Goal: Information Seeking & Learning: Learn about a topic

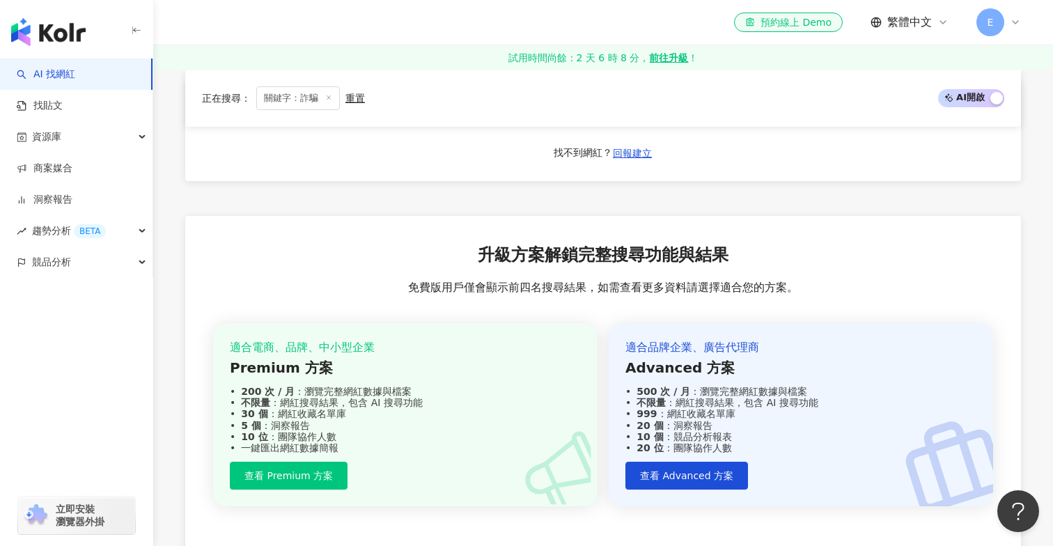
scroll to position [3078, 0]
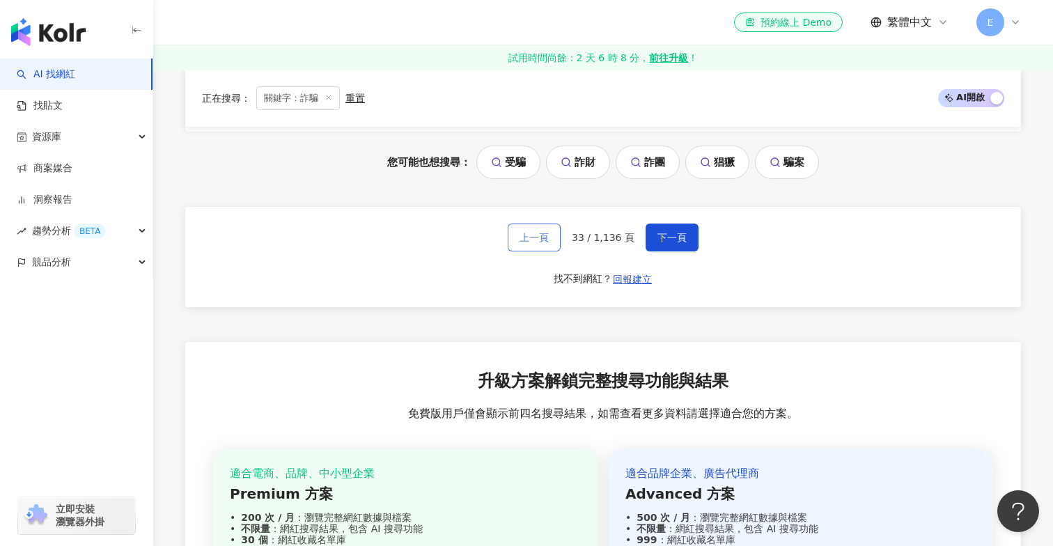
click at [547, 237] on span "上一頁" at bounding box center [533, 237] width 29 height 11
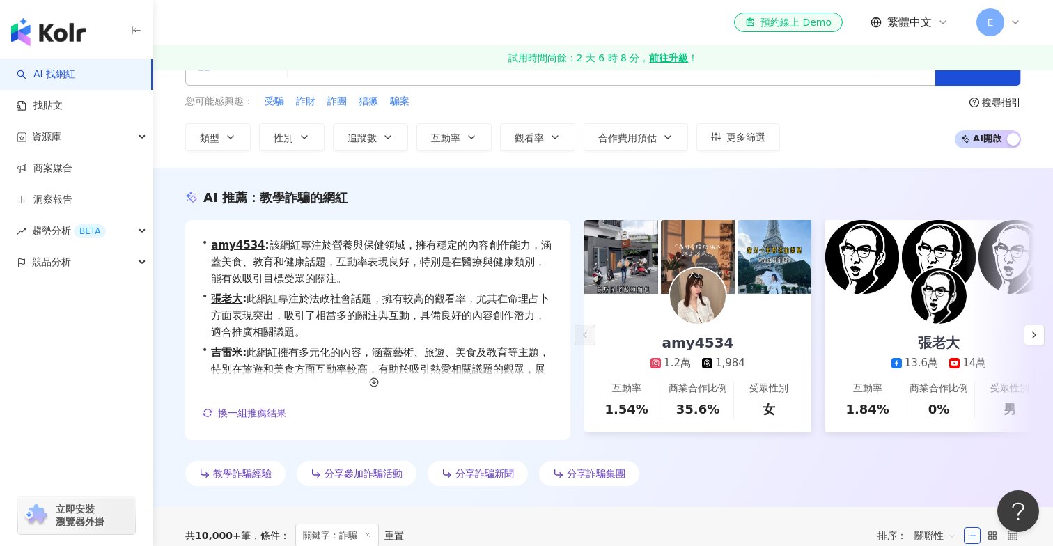
scroll to position [0, 0]
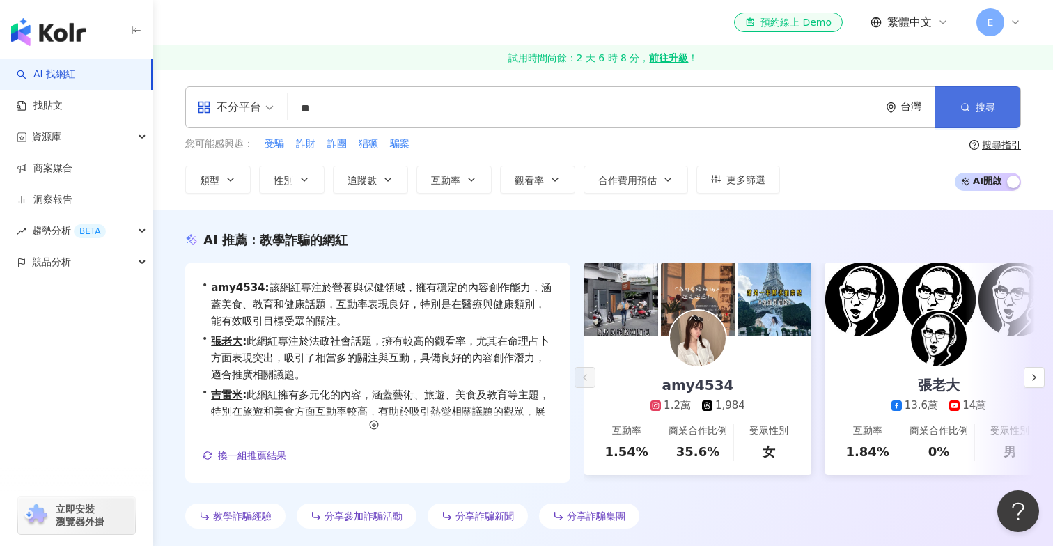
click at [974, 101] on button "搜尋" at bounding box center [977, 107] width 85 height 42
click at [473, 114] on input "**" at bounding box center [583, 108] width 581 height 26
click at [967, 97] on button "搜尋" at bounding box center [977, 107] width 85 height 42
click at [64, 76] on link "AI 找網紅" at bounding box center [46, 75] width 58 height 14
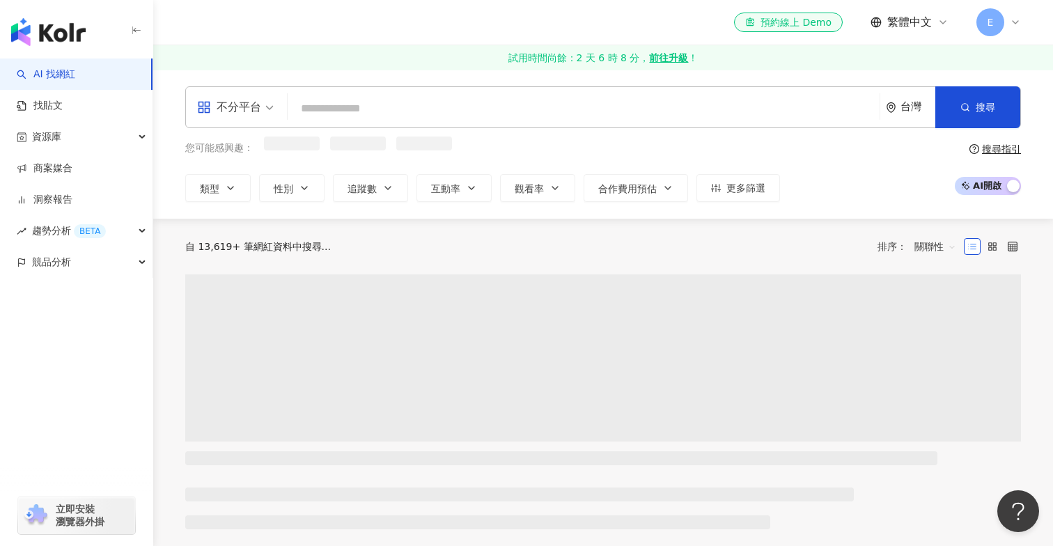
click at [317, 104] on input "search" at bounding box center [583, 108] width 581 height 26
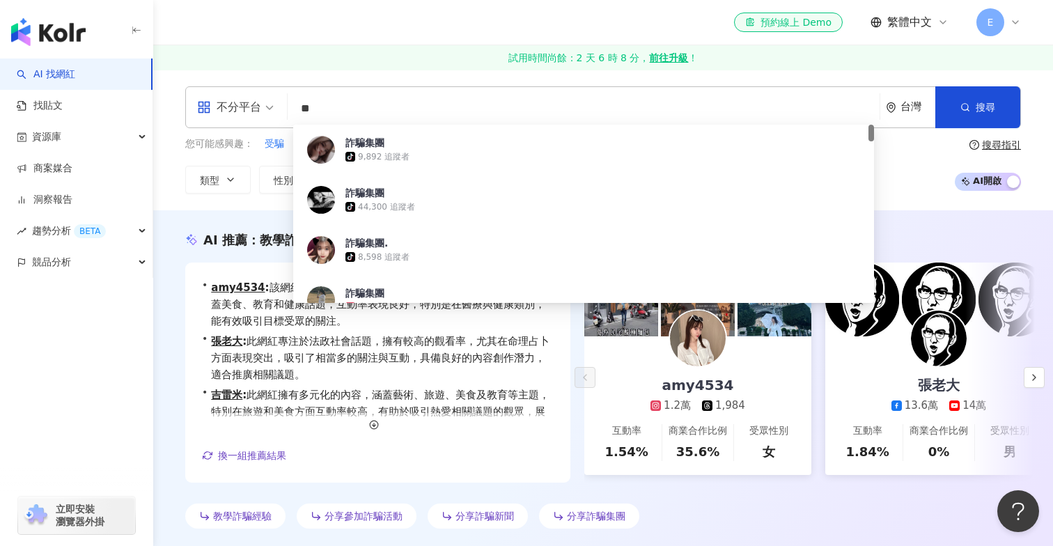
type input "**"
click at [163, 369] on div "AI 推薦 ： 教學詐騙的網紅 • amy4534 : 該網紅專注於營養與保健領域，擁有穩定的內容創作能力，涵蓋美食、教育和健康話題，互動率表現良好，特別是在…" at bounding box center [602, 382] width 891 height 303
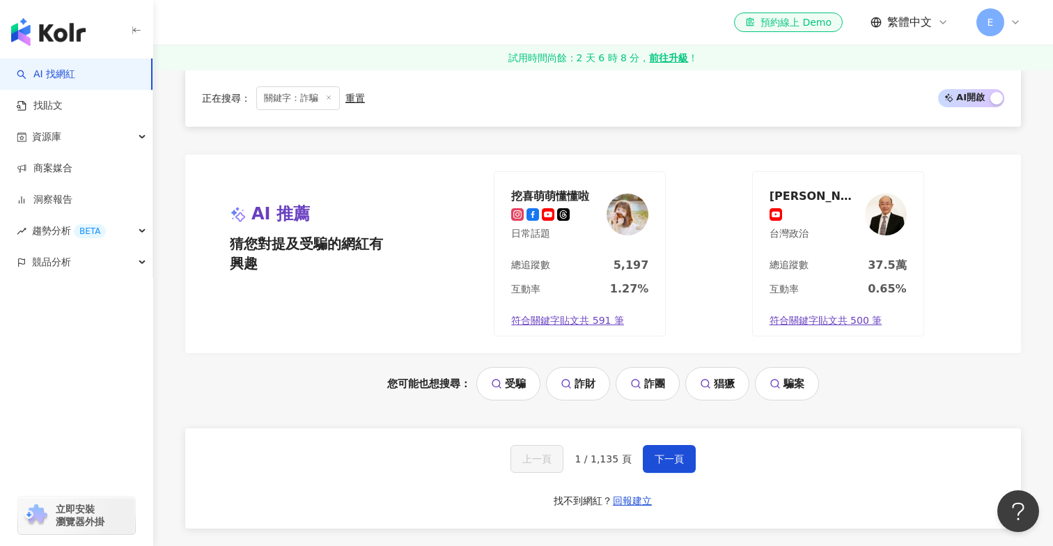
scroll to position [2889, 0]
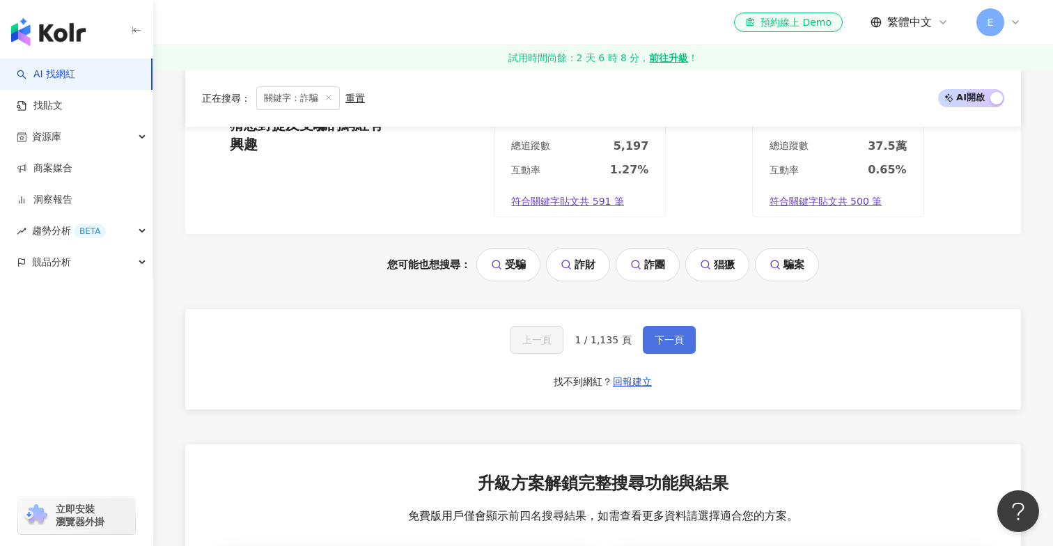
click at [666, 330] on button "下一頁" at bounding box center [669, 340] width 53 height 28
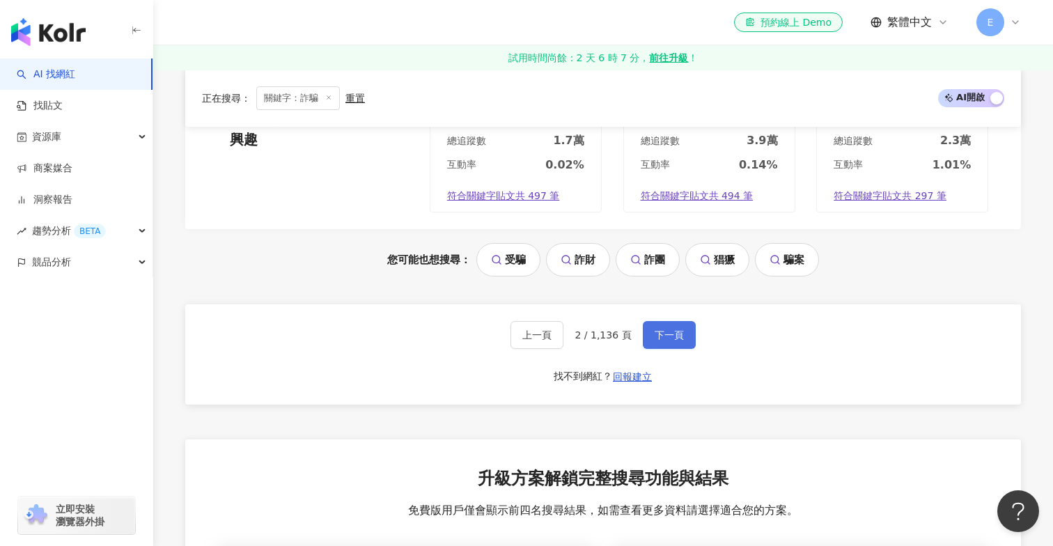
scroll to position [2973, 0]
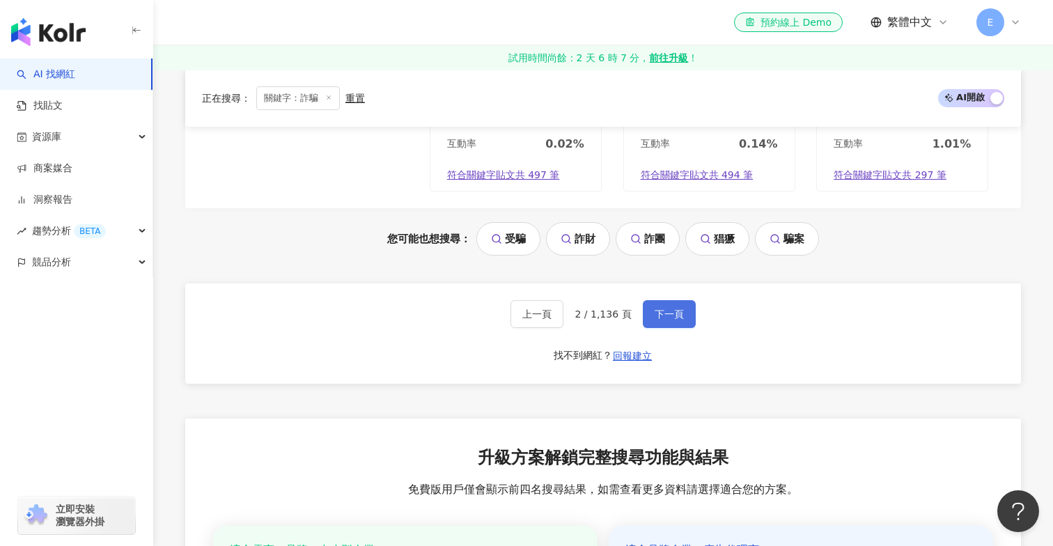
click at [677, 308] on span "下一頁" at bounding box center [668, 313] width 29 height 11
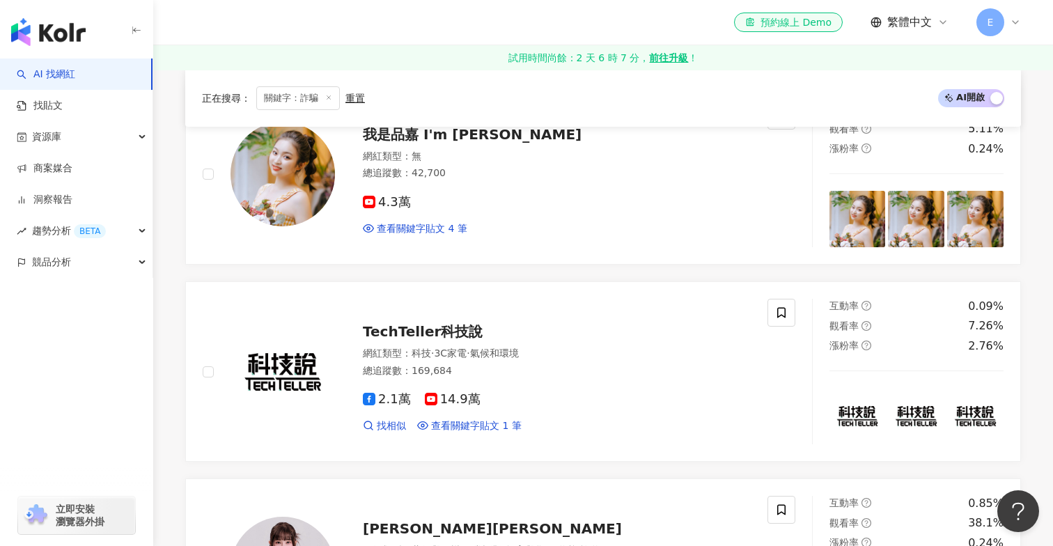
scroll to position [1668, 0]
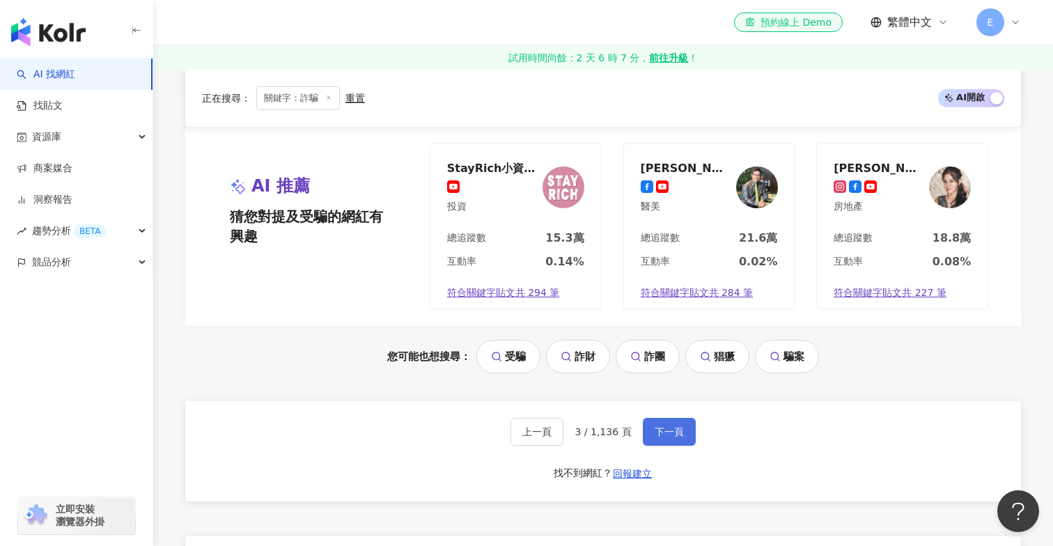
click at [671, 426] on span "下一頁" at bounding box center [668, 431] width 29 height 11
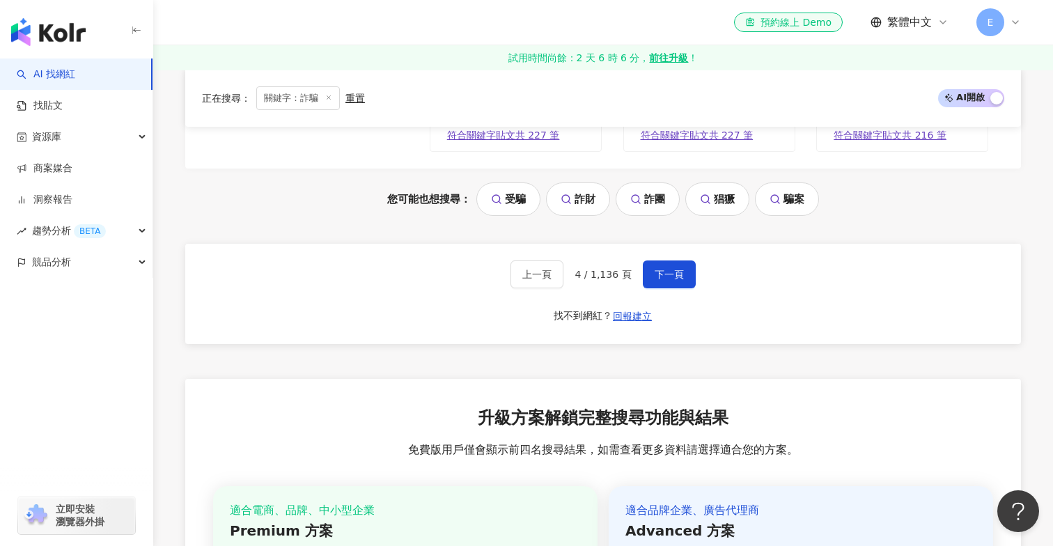
scroll to position [2974, 0]
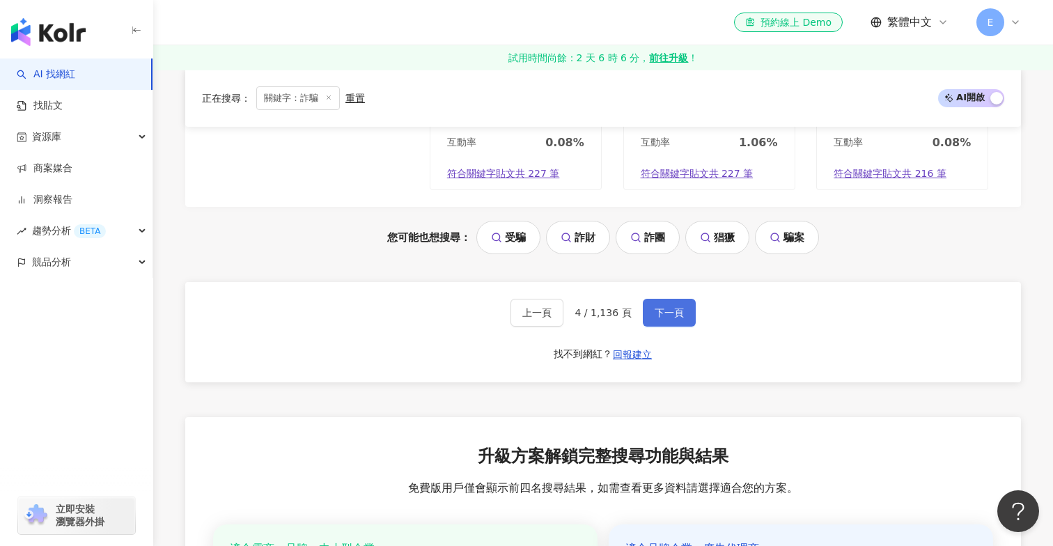
click at [683, 307] on button "下一頁" at bounding box center [669, 313] width 53 height 28
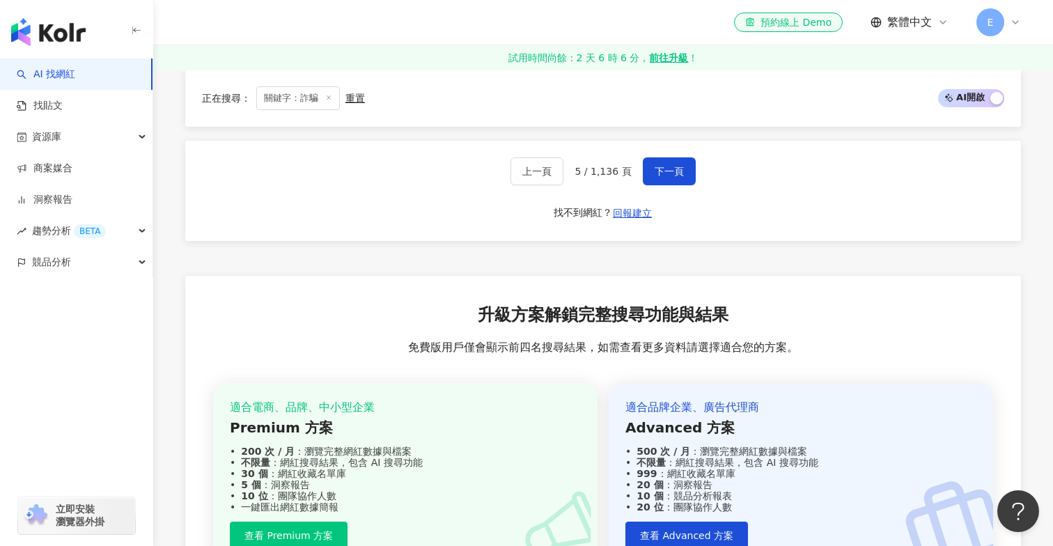
scroll to position [3145, 0]
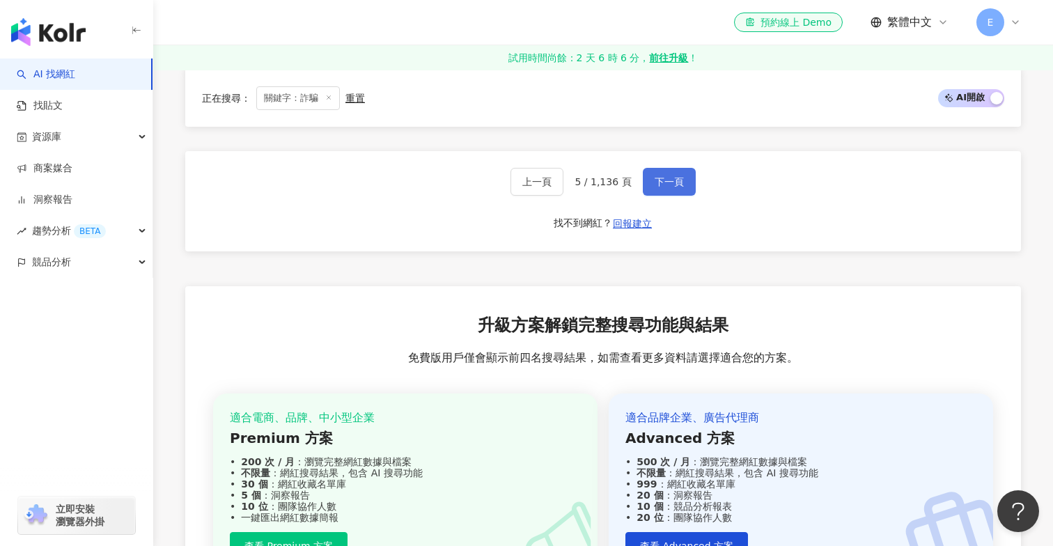
click at [674, 180] on span "下一頁" at bounding box center [668, 181] width 29 height 11
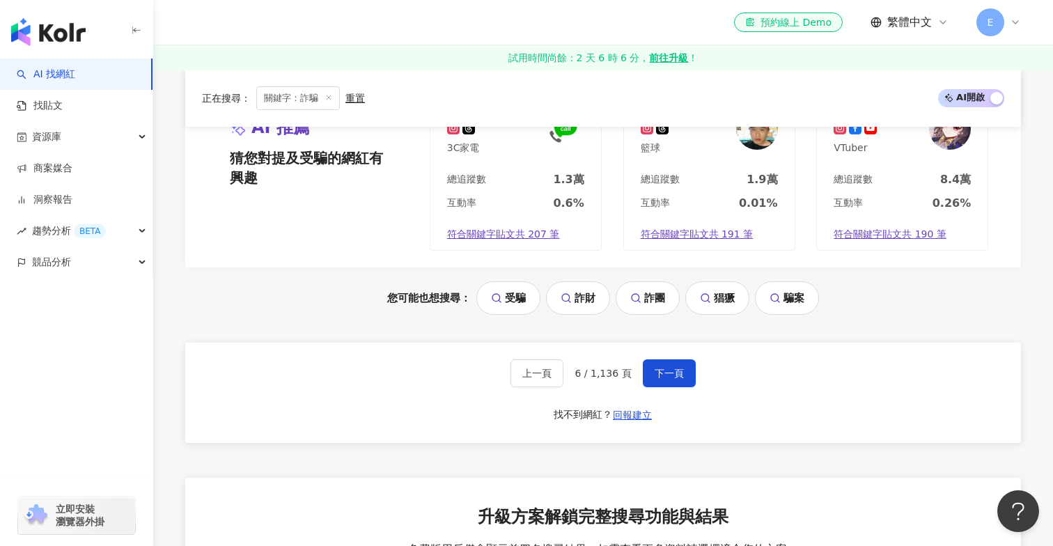
scroll to position [3036, 0]
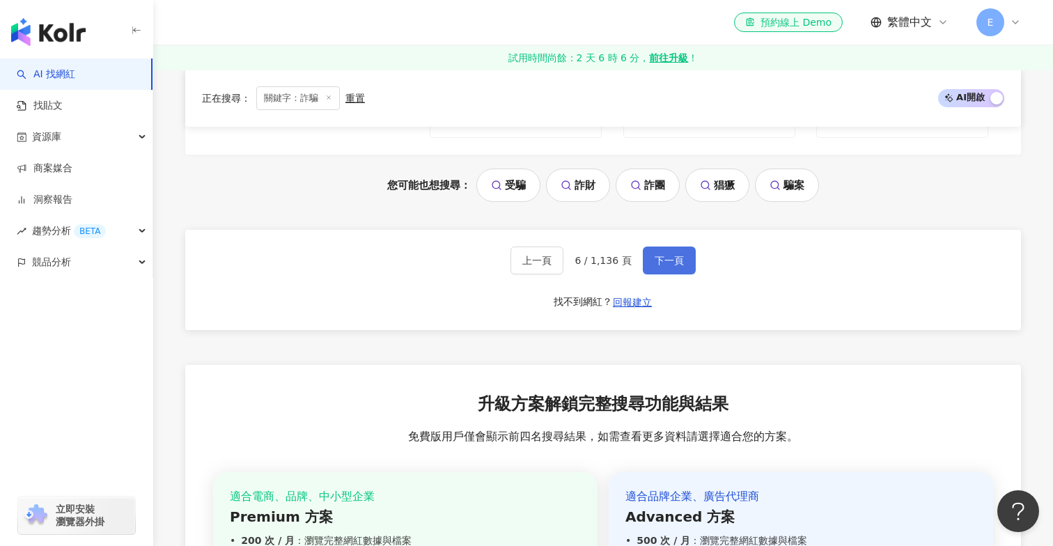
click at [682, 246] on button "下一頁" at bounding box center [669, 260] width 53 height 28
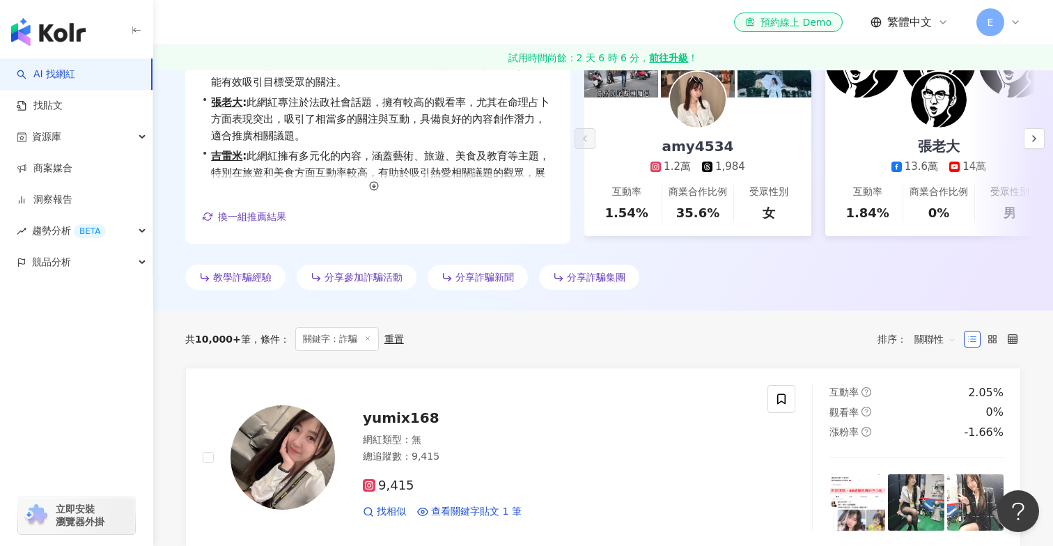
scroll to position [262, 0]
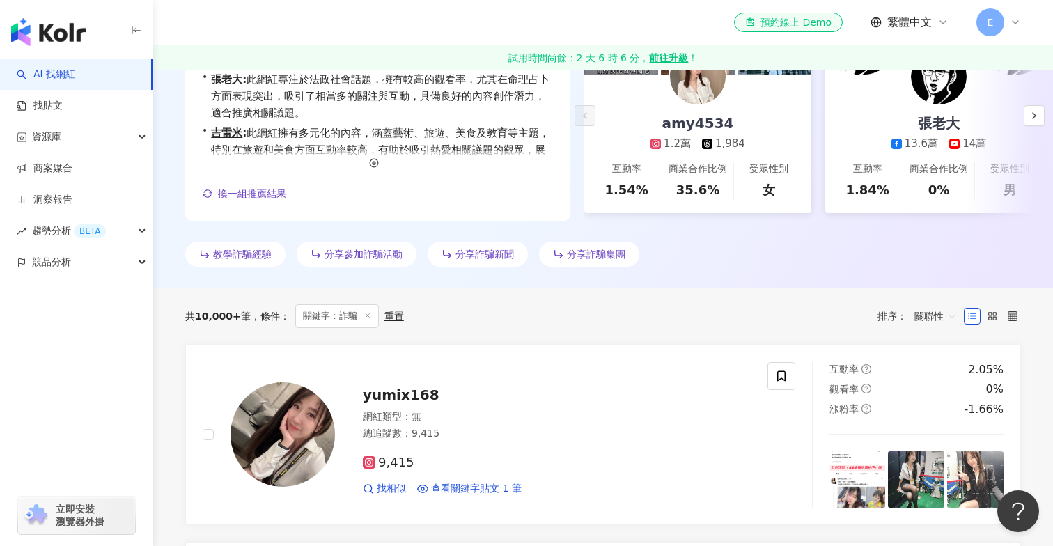
click at [939, 322] on span "關聯性" at bounding box center [935, 316] width 42 height 22
click at [930, 464] on div "關鍵字" at bounding box center [935, 462] width 35 height 15
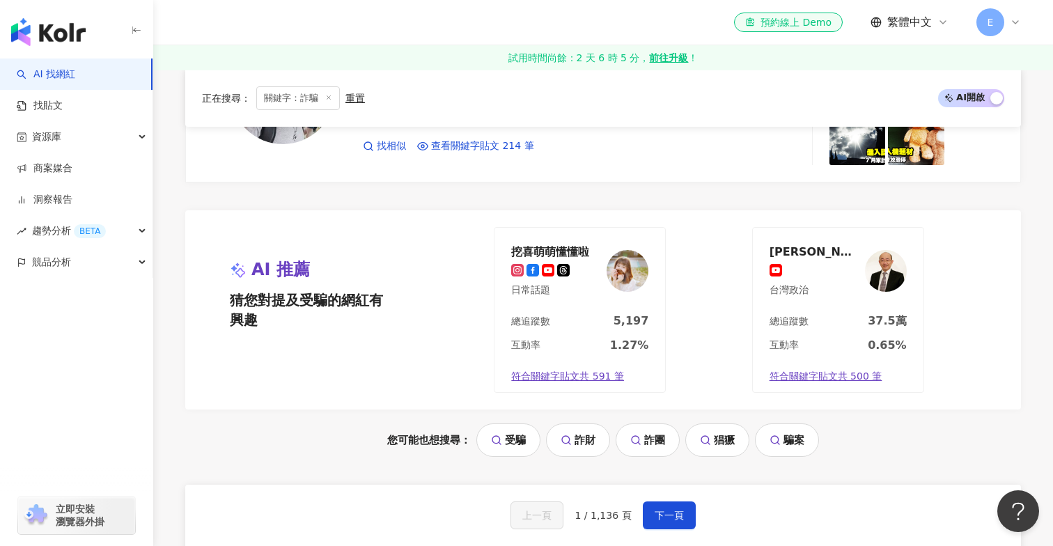
scroll to position [2625, 0]
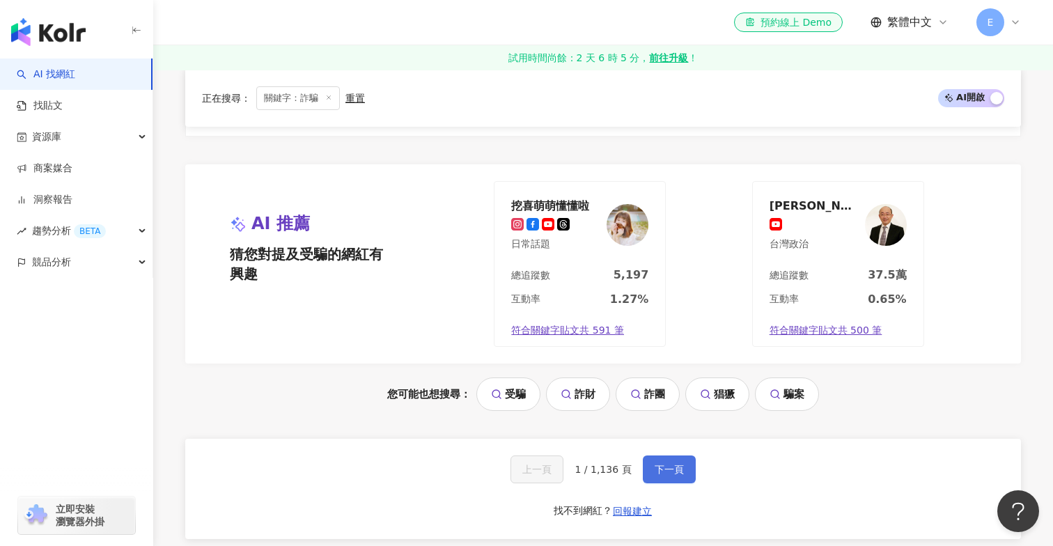
click at [667, 461] on button "下一頁" at bounding box center [669, 469] width 53 height 28
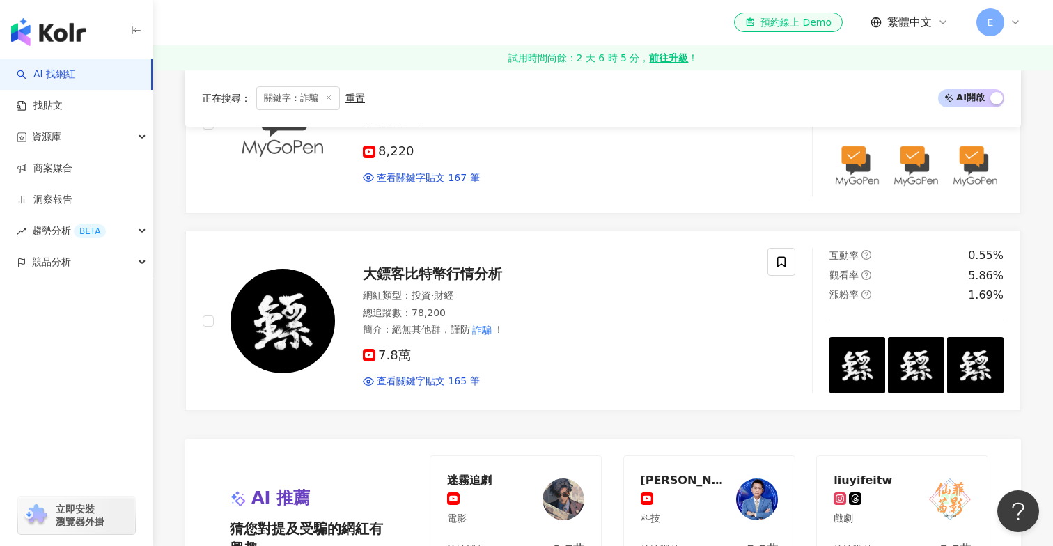
scroll to position [2469, 0]
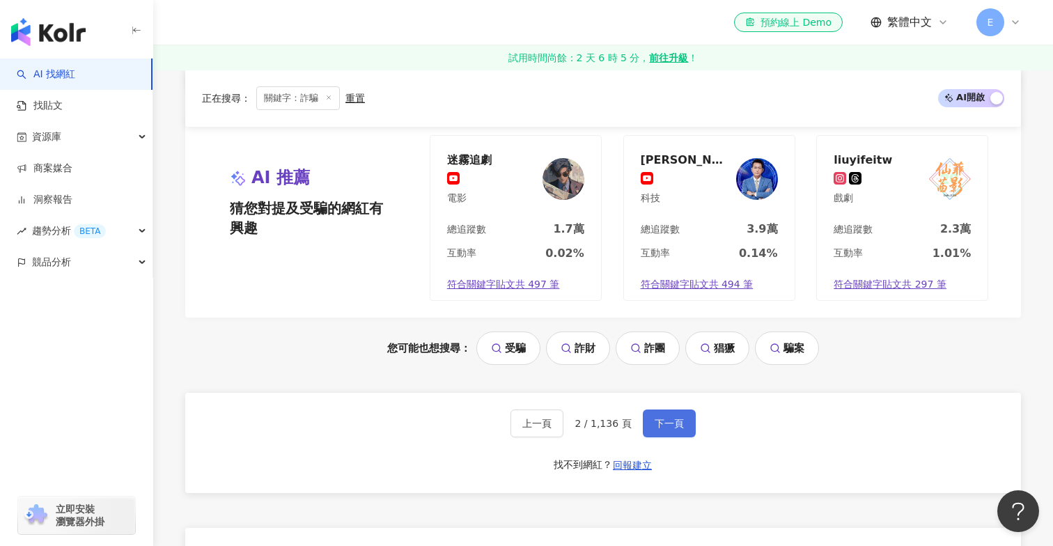
click at [668, 430] on button "下一頁" at bounding box center [669, 423] width 53 height 28
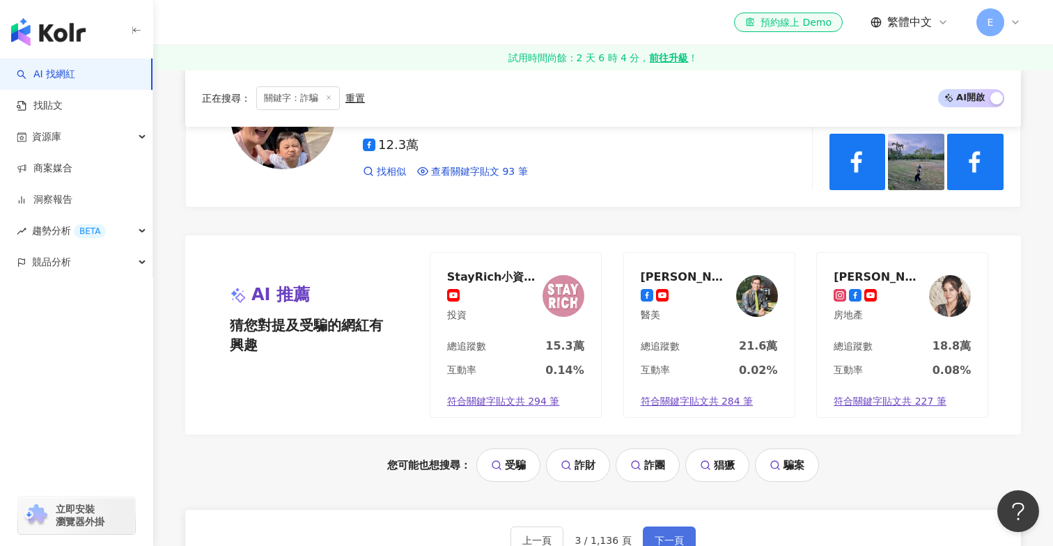
scroll to position [2855, 0]
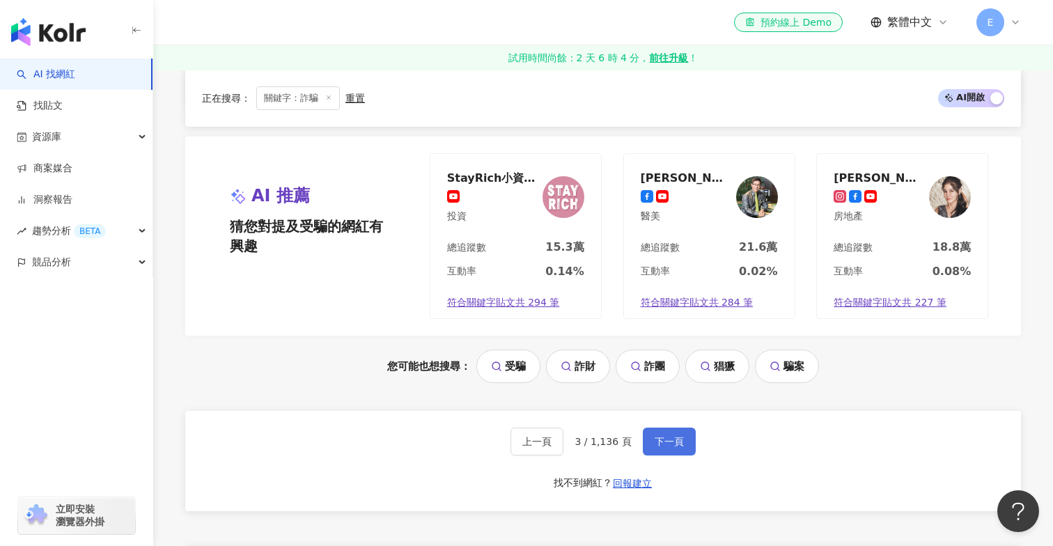
click at [671, 437] on button "下一頁" at bounding box center [669, 441] width 53 height 28
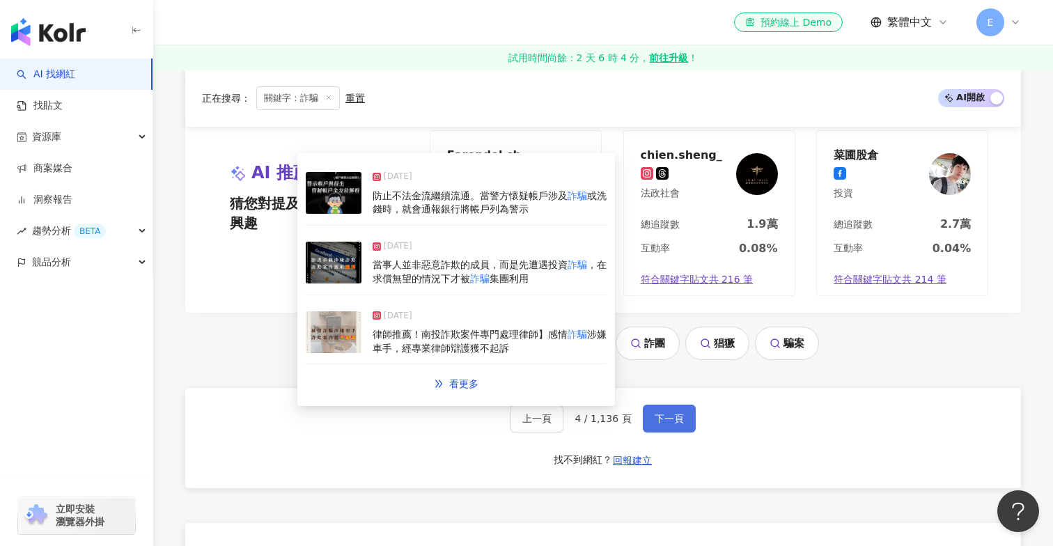
scroll to position [3000, 0]
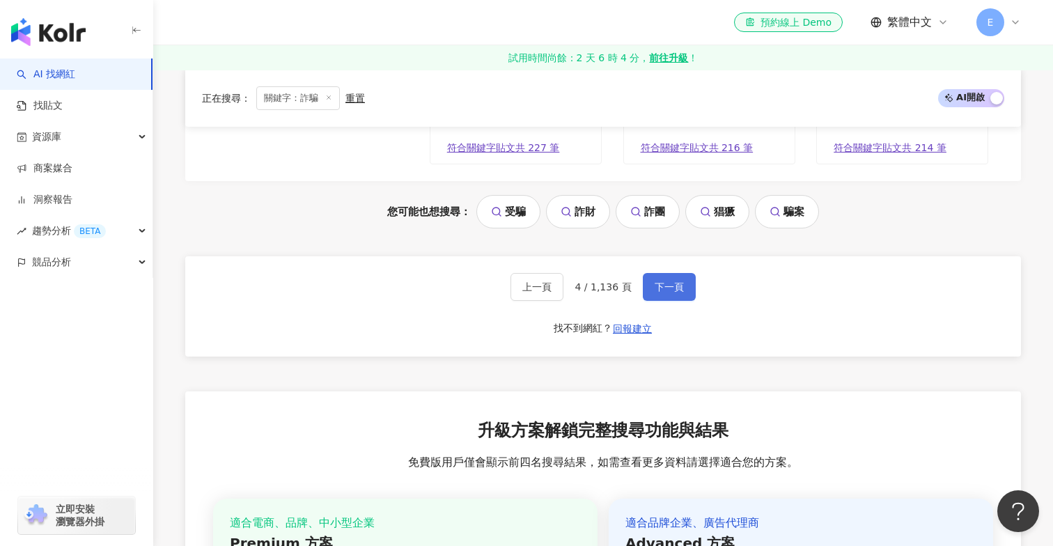
click at [665, 294] on button "下一頁" at bounding box center [669, 287] width 53 height 28
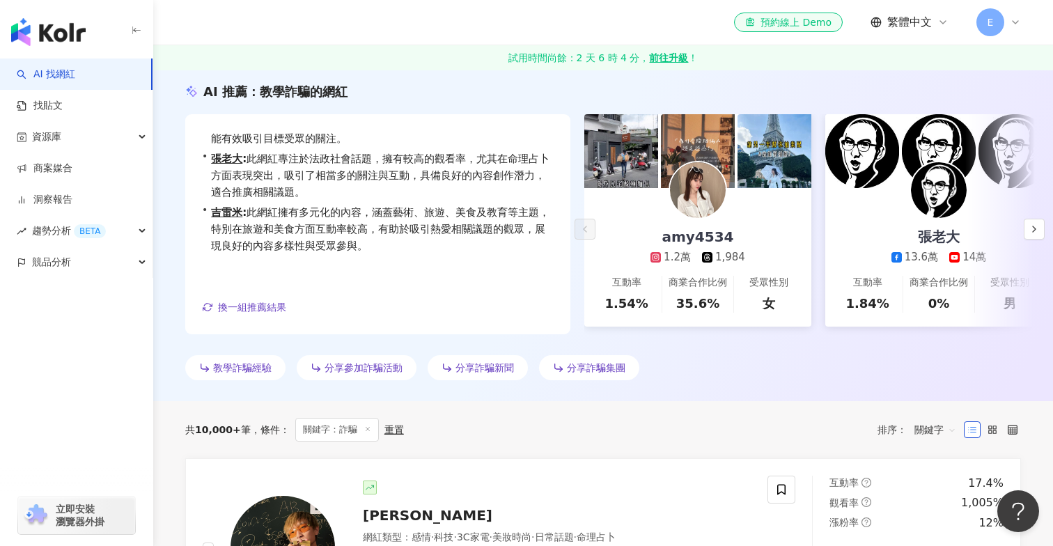
scroll to position [0, 0]
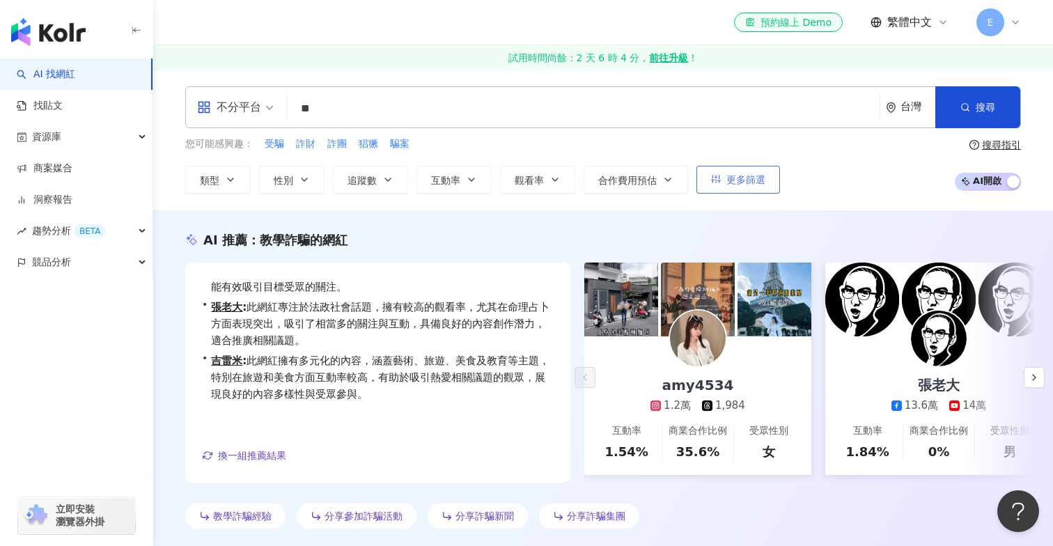
click at [743, 175] on span "更多篩選" at bounding box center [745, 179] width 39 height 11
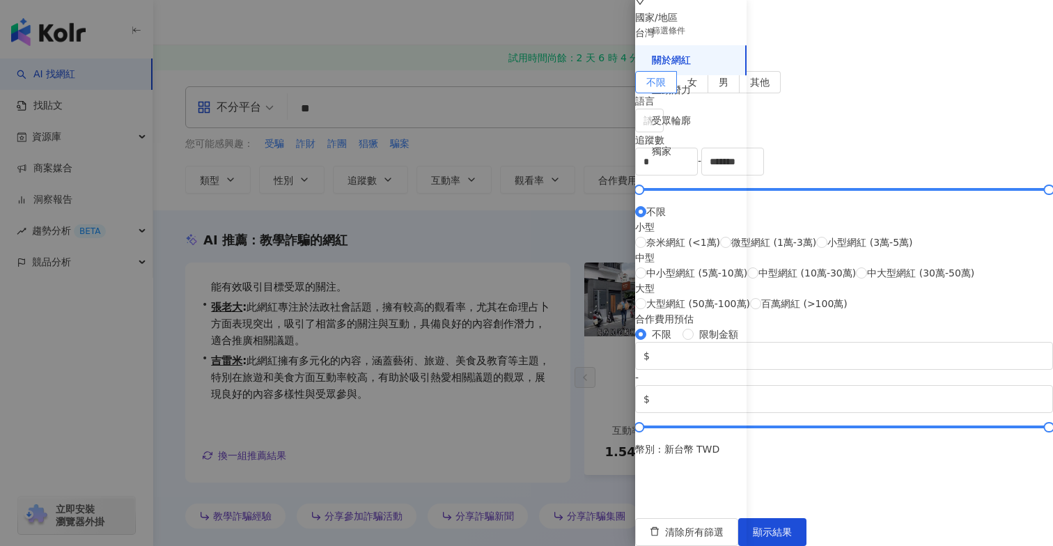
scroll to position [505, 0]
click at [677, 143] on div "獨家" at bounding box center [690, 151] width 111 height 31
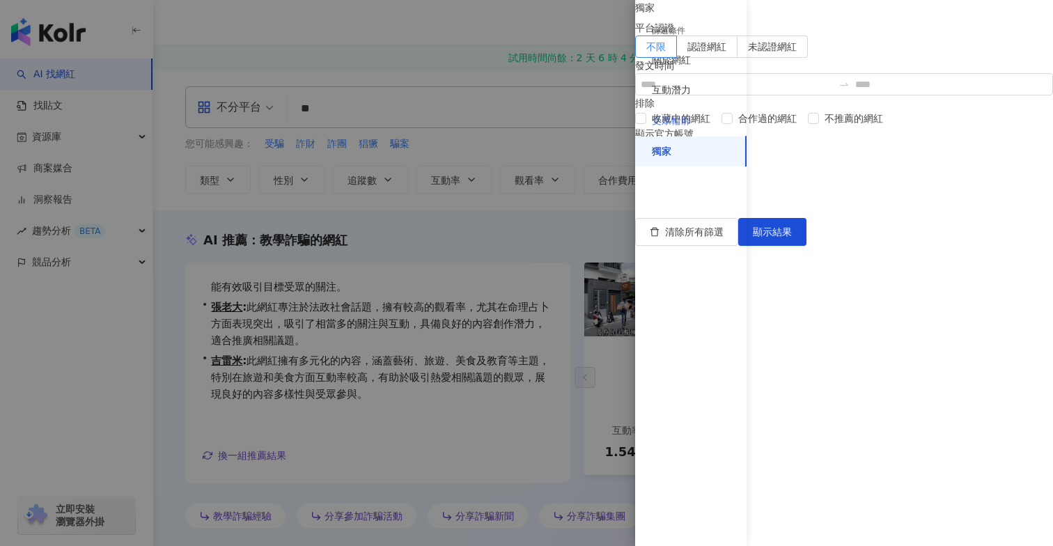
scroll to position [0, 0]
click at [687, 91] on div "互動潛力" at bounding box center [671, 91] width 39 height 14
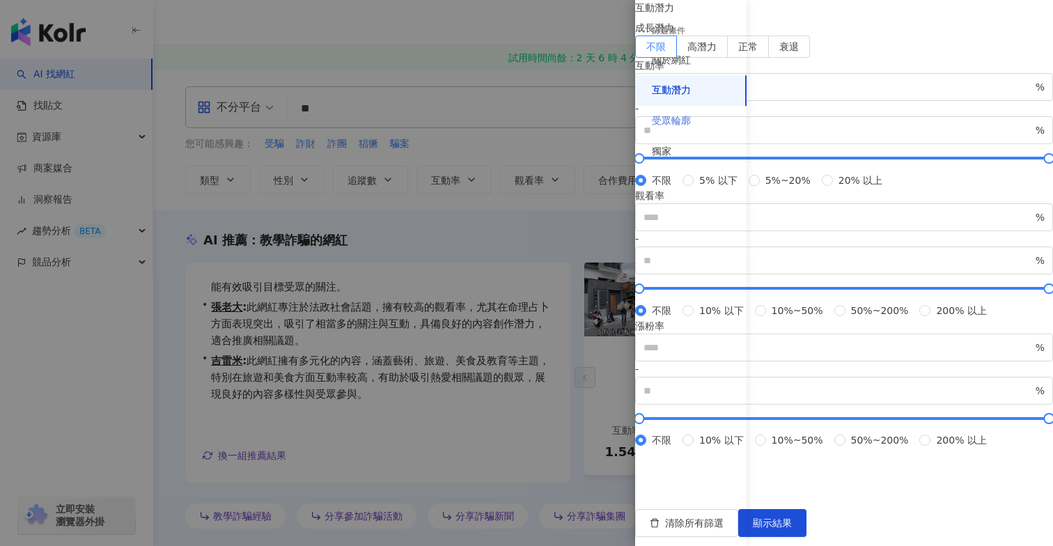
click at [686, 109] on div "受眾輪廓" at bounding box center [690, 121] width 111 height 31
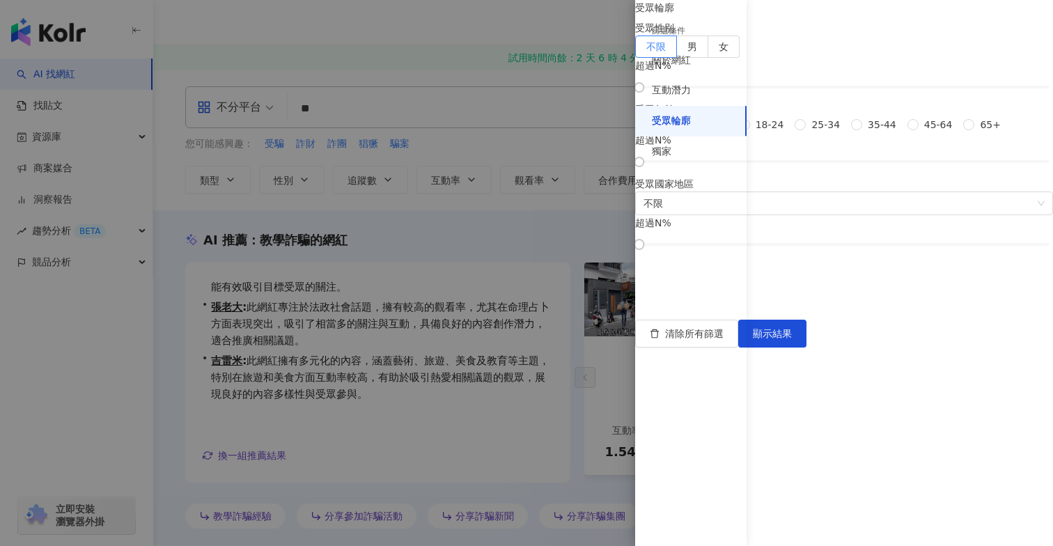
click at [560, 155] on div at bounding box center [526, 273] width 1053 height 546
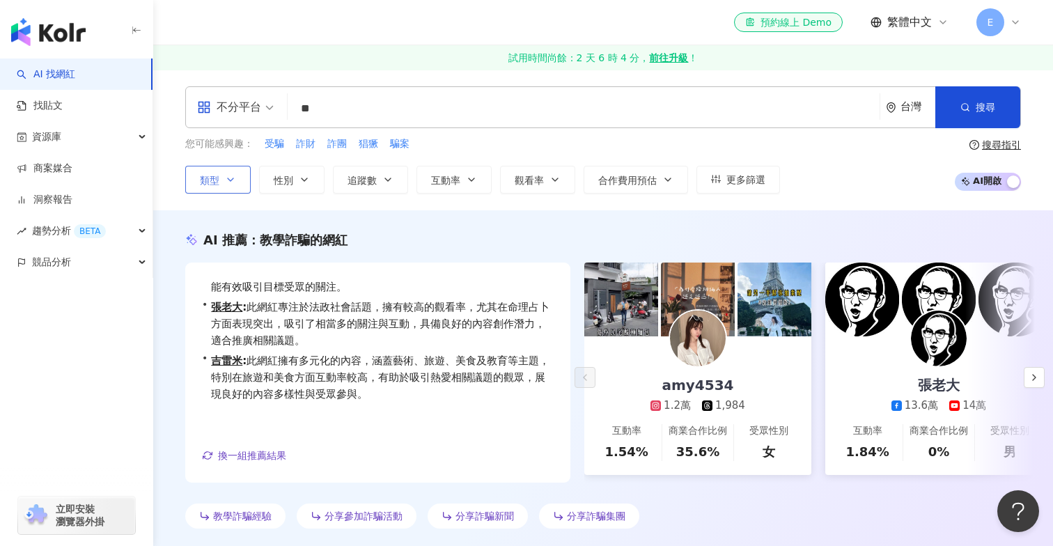
click at [233, 184] on icon "button" at bounding box center [230, 179] width 11 height 11
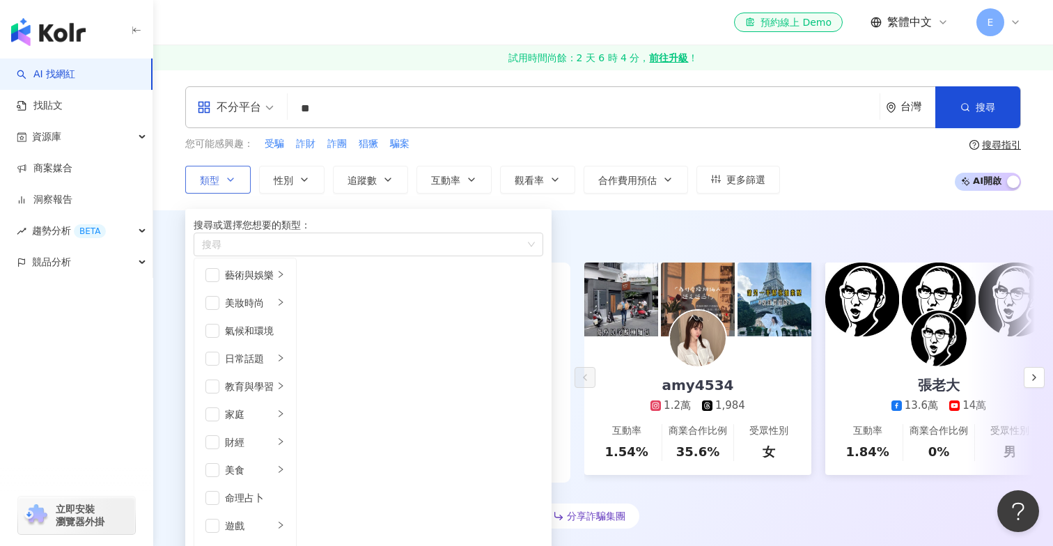
click at [233, 184] on icon "button" at bounding box center [230, 179] width 11 height 11
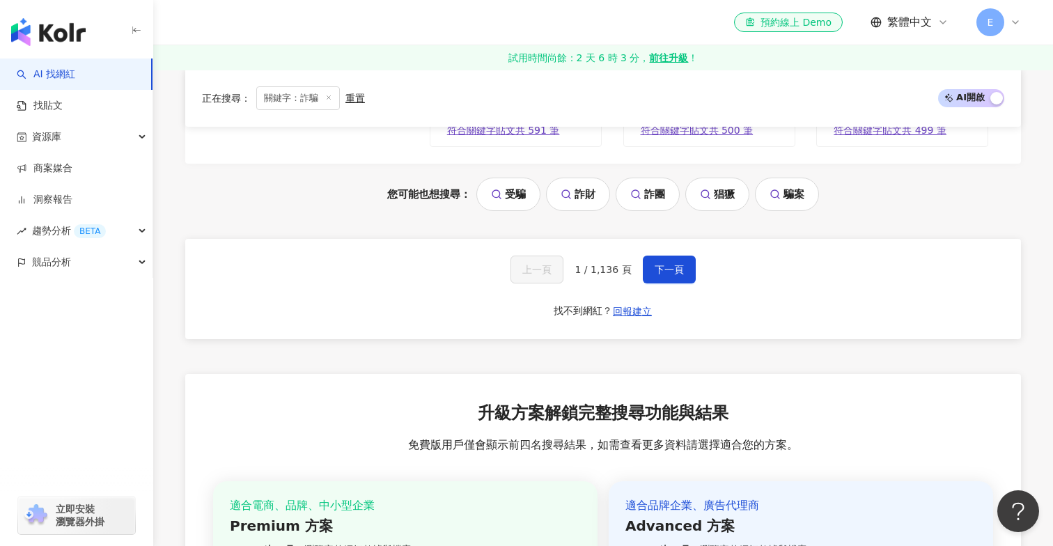
scroll to position [2891, 0]
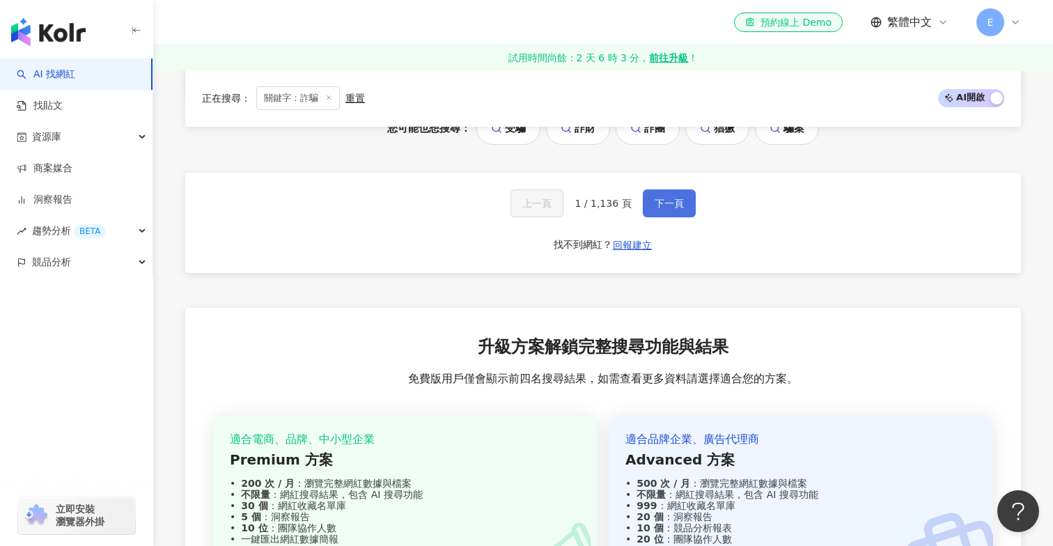
click at [684, 214] on button "下一頁" at bounding box center [669, 203] width 53 height 28
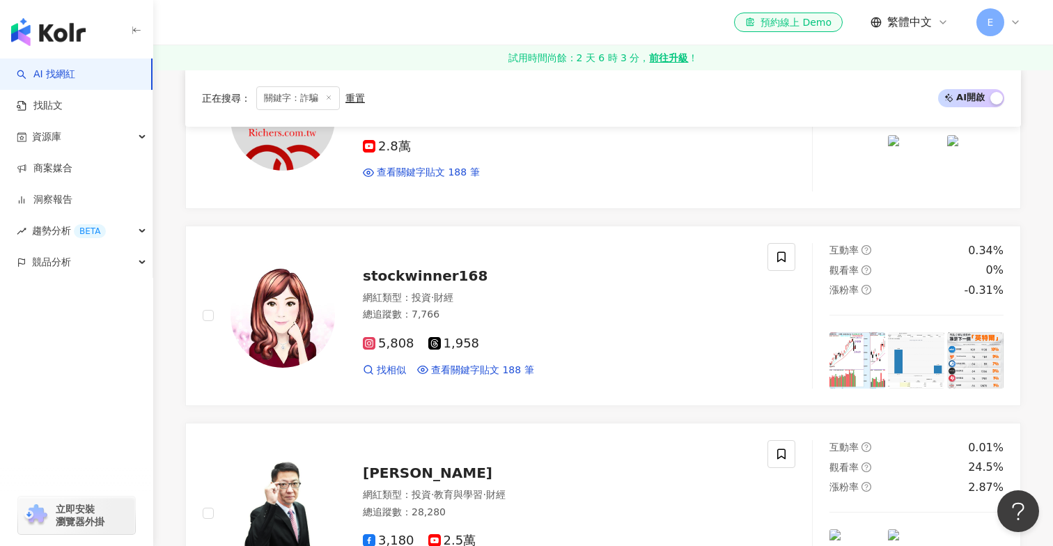
scroll to position [3083, 0]
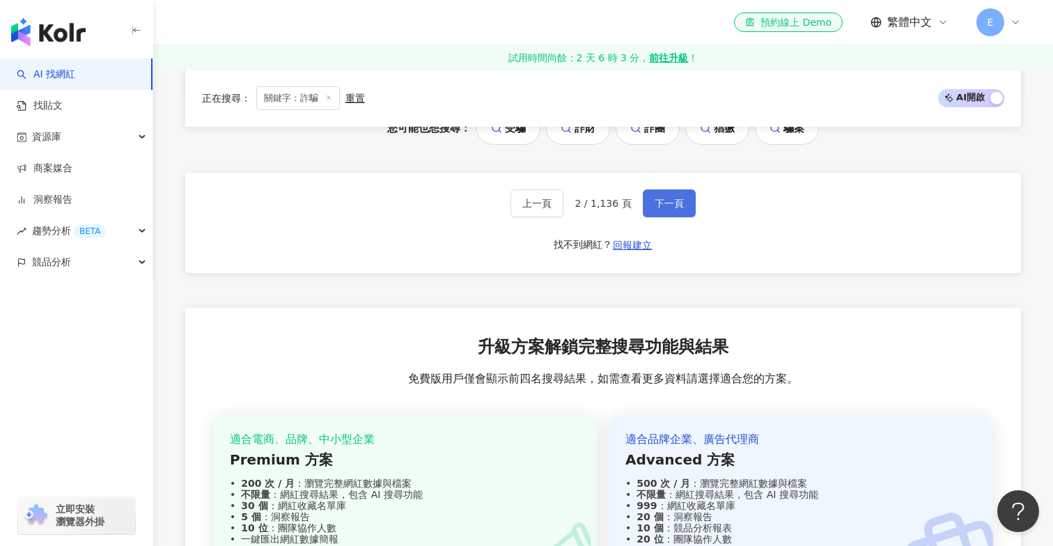
click at [684, 214] on button "下一頁" at bounding box center [669, 203] width 53 height 28
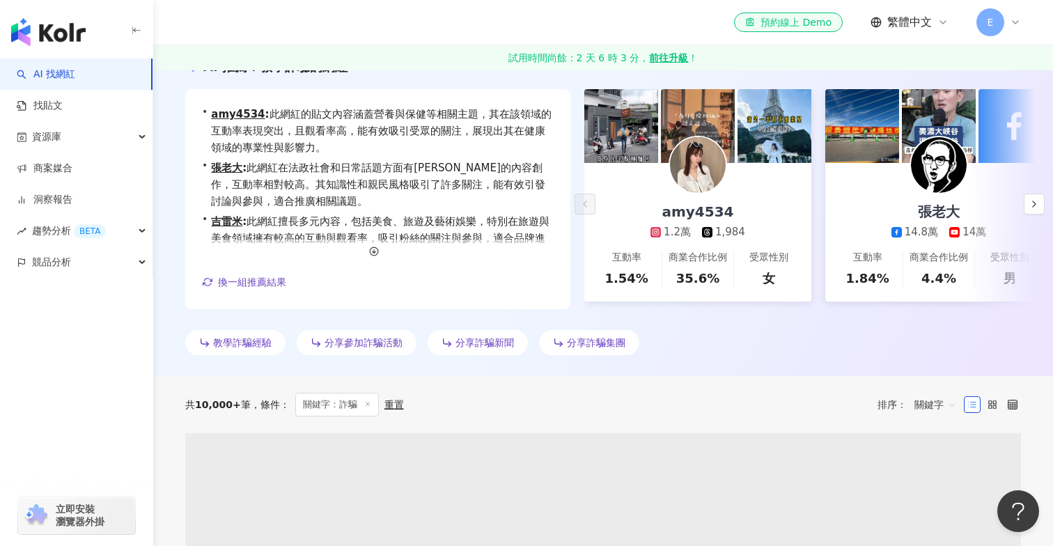
scroll to position [349, 0]
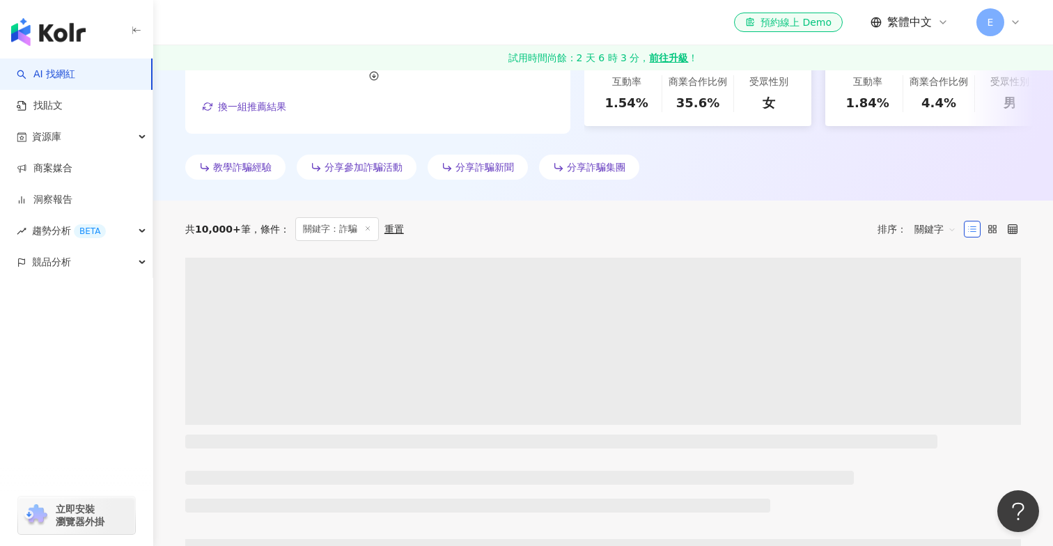
click at [926, 231] on span "關鍵字" at bounding box center [935, 229] width 42 height 22
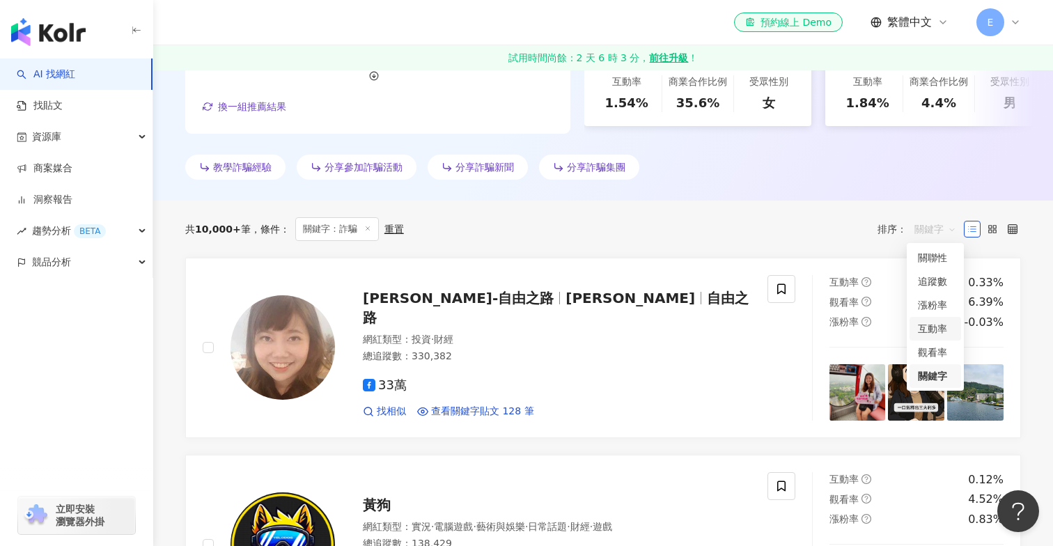
click at [933, 336] on div "互動率" at bounding box center [935, 328] width 35 height 15
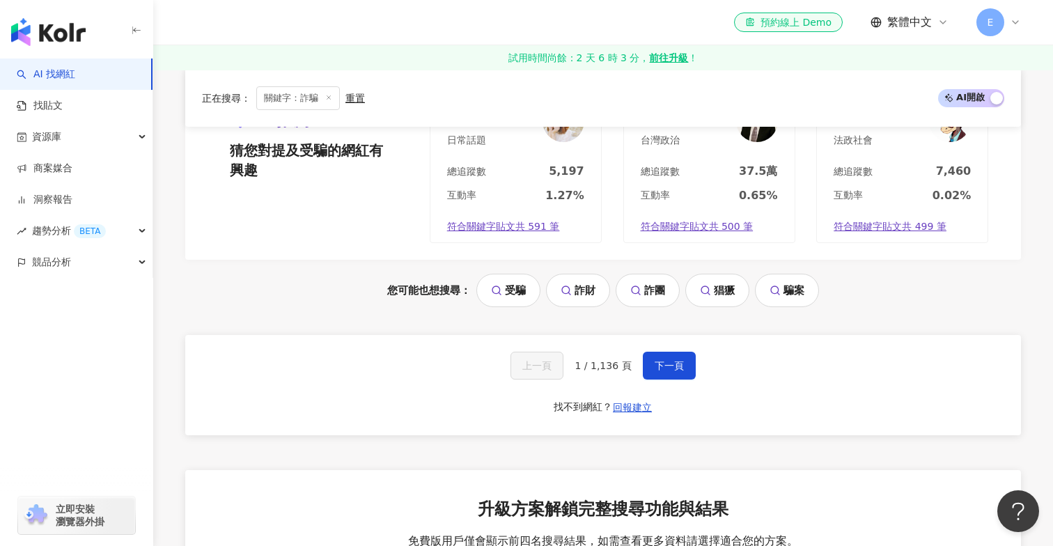
scroll to position [2938, 0]
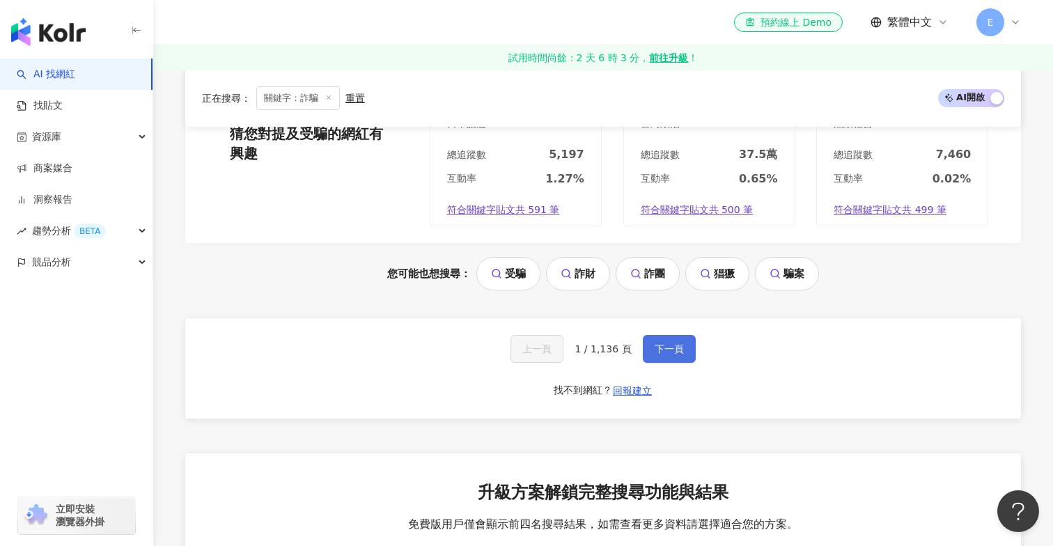
click at [675, 347] on span "下一頁" at bounding box center [668, 348] width 29 height 11
click at [650, 346] on button "下一頁" at bounding box center [669, 349] width 53 height 28
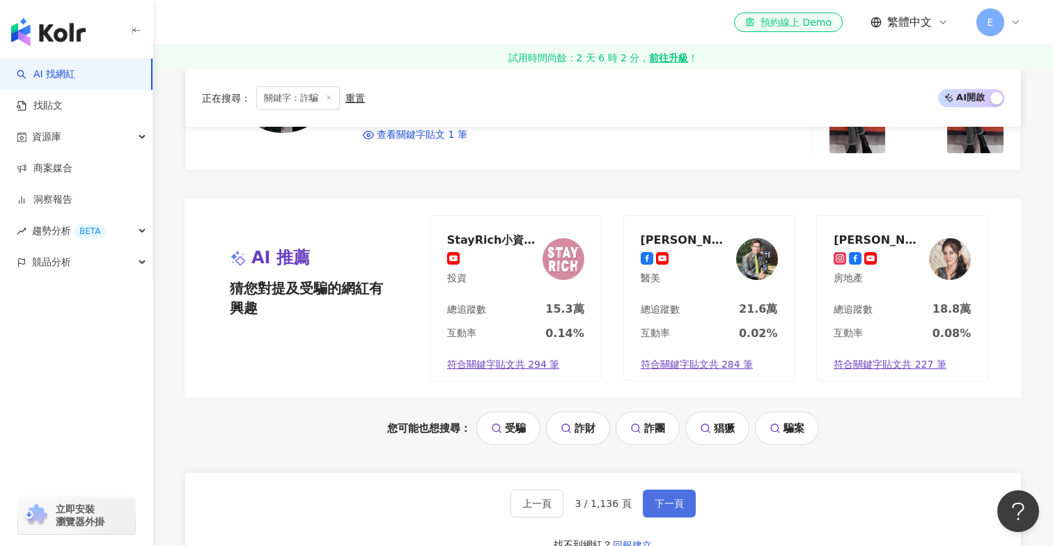
scroll to position [2942, 0]
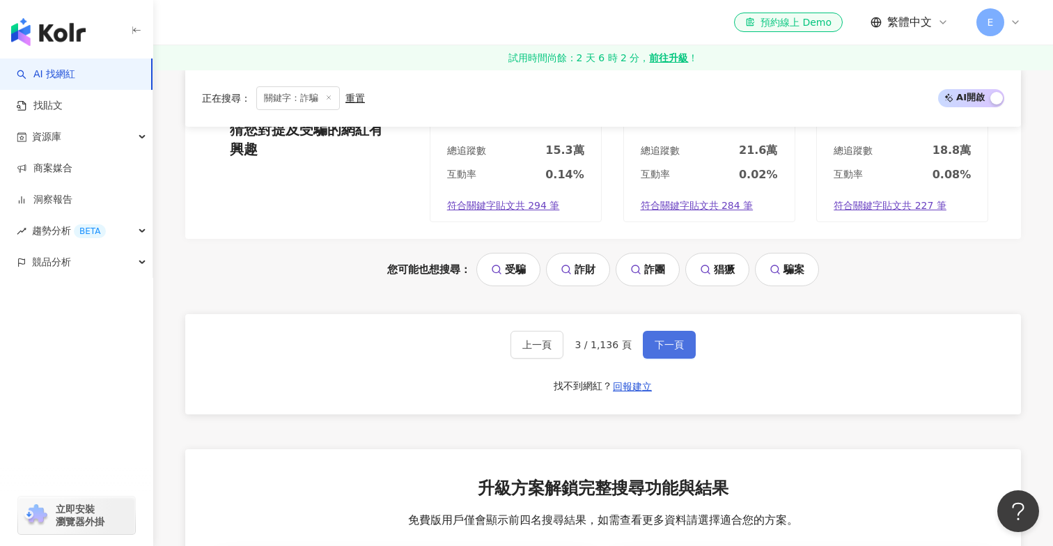
click at [659, 346] on span "下一頁" at bounding box center [668, 344] width 29 height 11
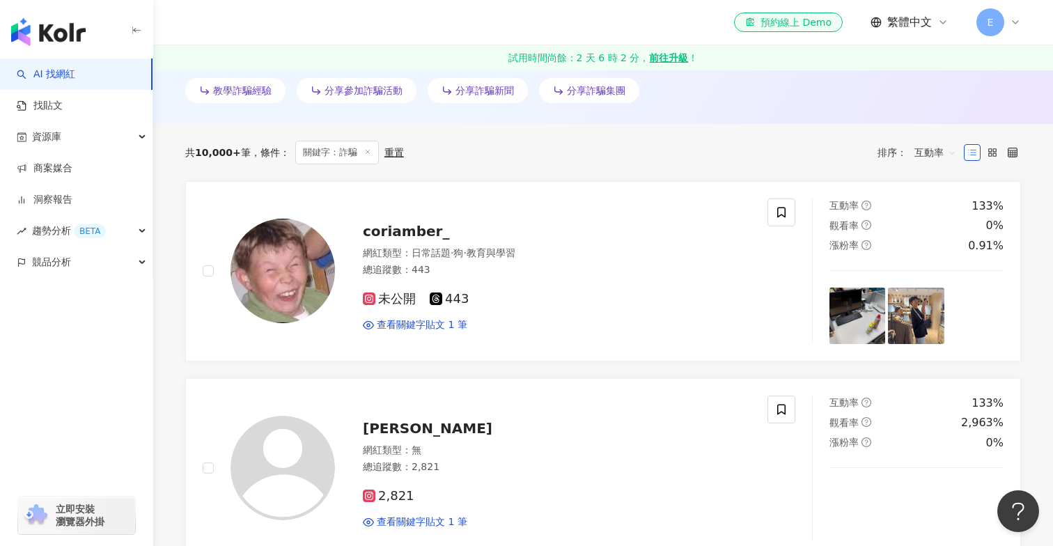
scroll to position [0, 0]
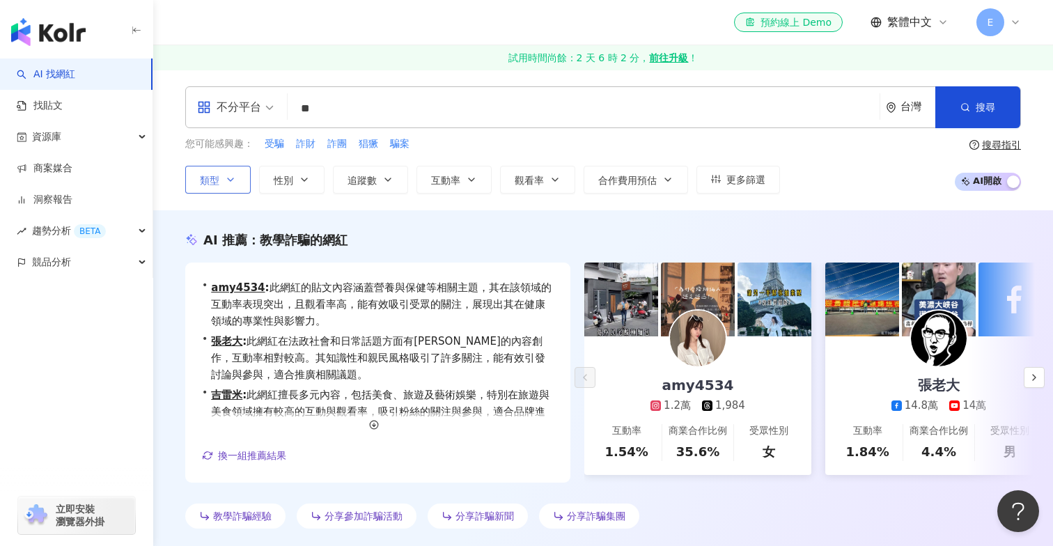
click at [198, 179] on button "類型" at bounding box center [217, 180] width 65 height 28
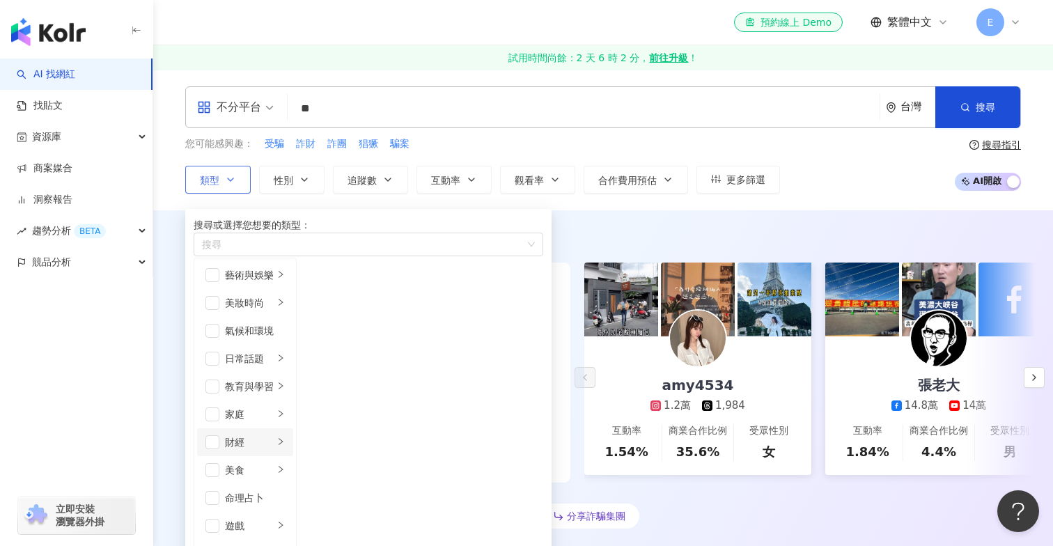
click at [242, 450] on div "財經" at bounding box center [249, 441] width 49 height 15
click at [214, 449] on span "button" at bounding box center [212, 442] width 14 height 14
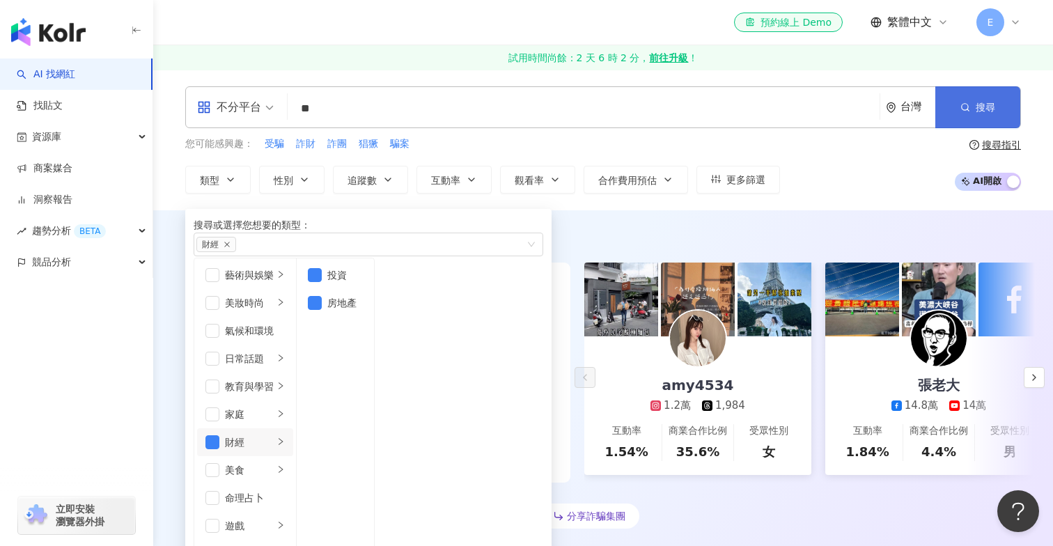
click at [968, 94] on button "搜尋" at bounding box center [977, 107] width 85 height 42
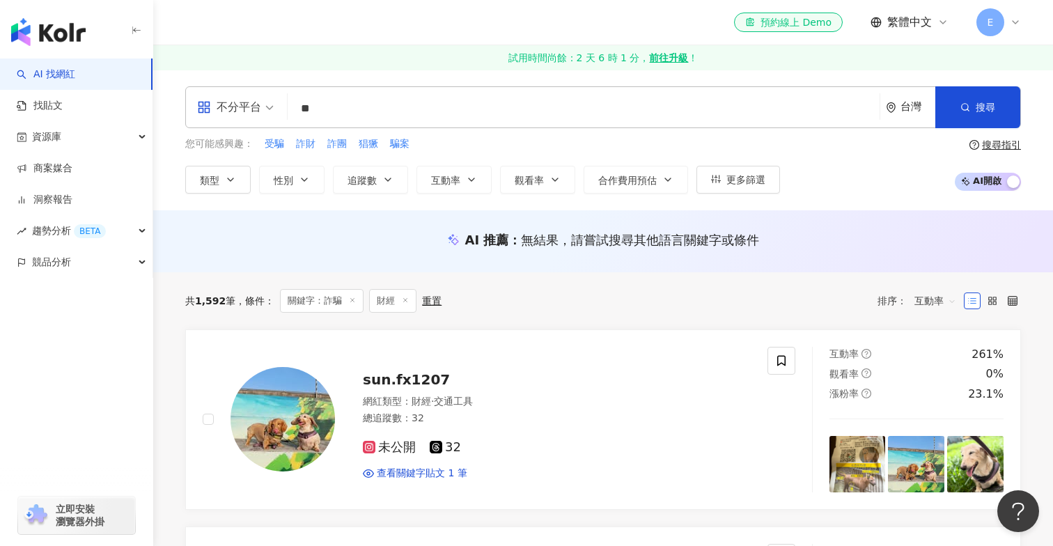
click at [932, 303] on span "互動率" at bounding box center [935, 301] width 42 height 22
click at [931, 325] on div "關聯性" at bounding box center [935, 329] width 35 height 15
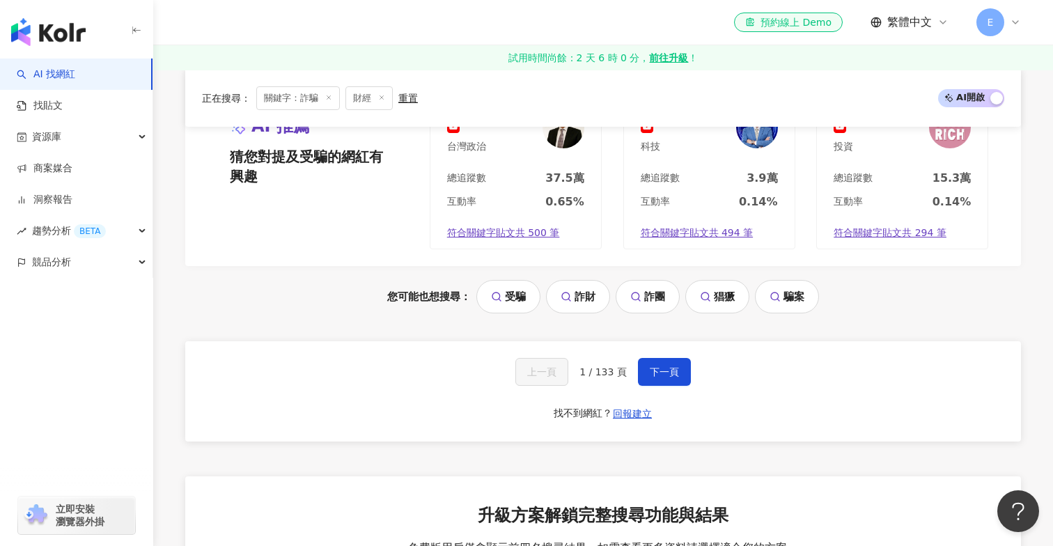
scroll to position [2751, 0]
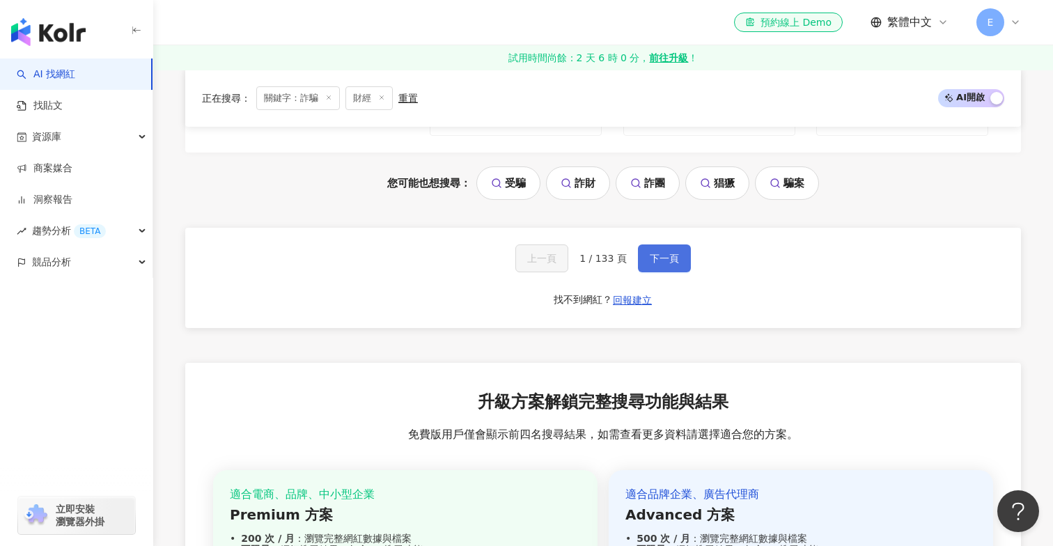
click at [679, 249] on button "下一頁" at bounding box center [664, 258] width 53 height 28
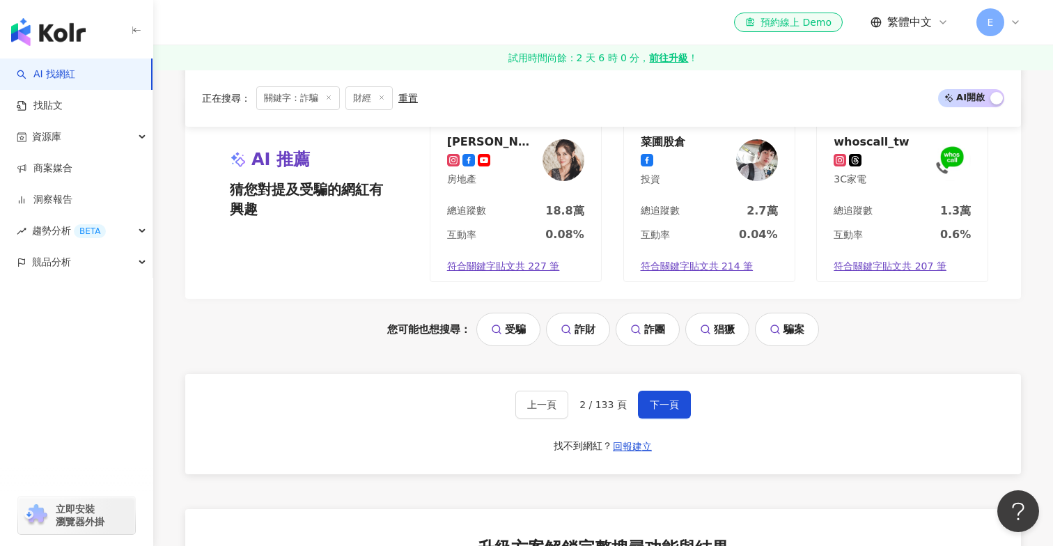
scroll to position [2779, 0]
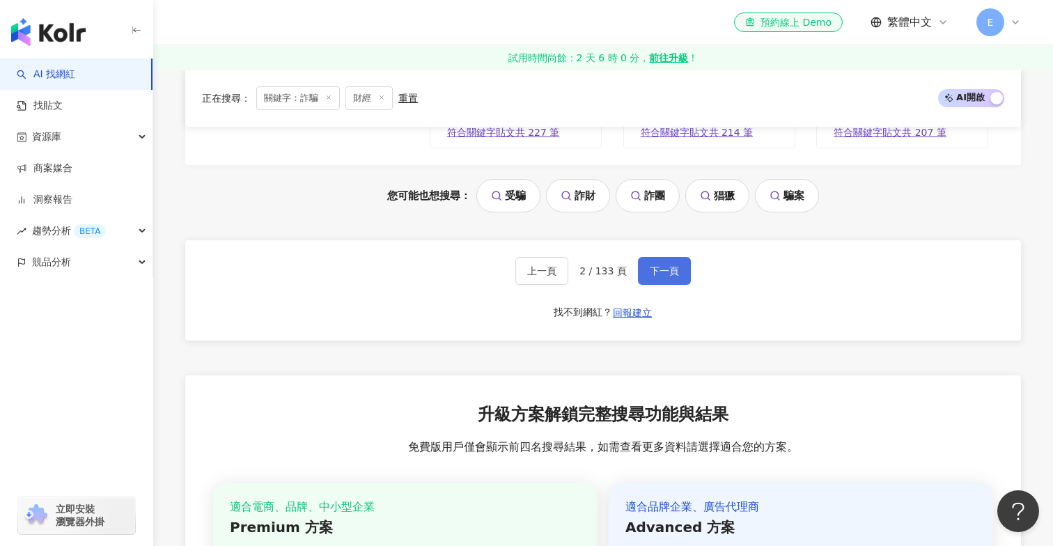
click at [668, 273] on button "下一頁" at bounding box center [664, 271] width 53 height 28
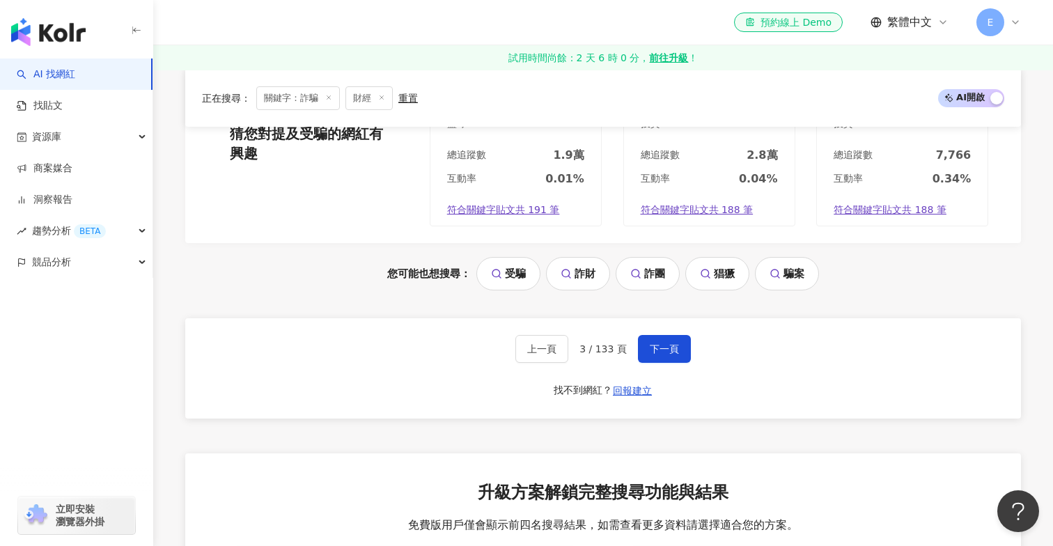
scroll to position [2711, 0]
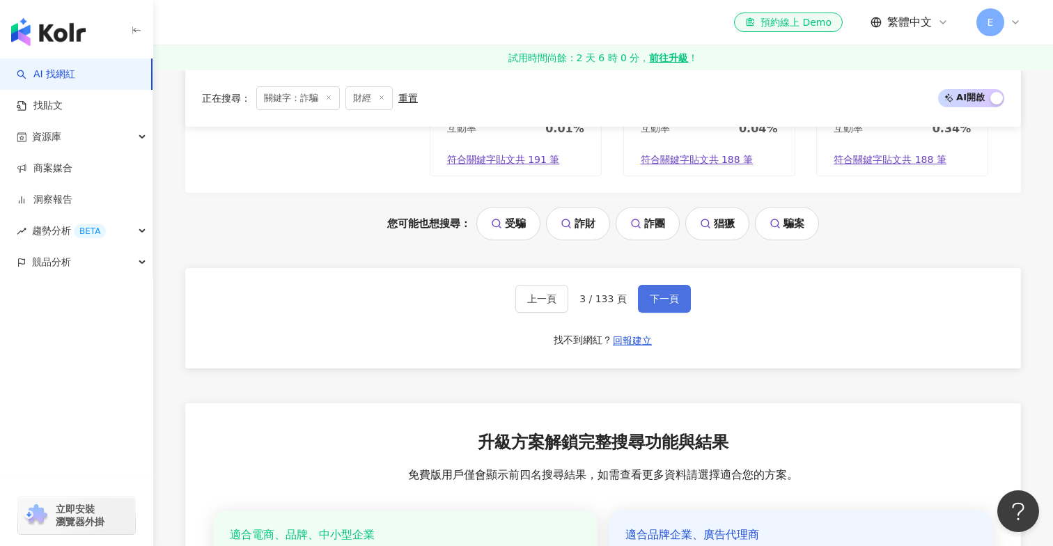
click at [668, 306] on button "下一頁" at bounding box center [664, 299] width 53 height 28
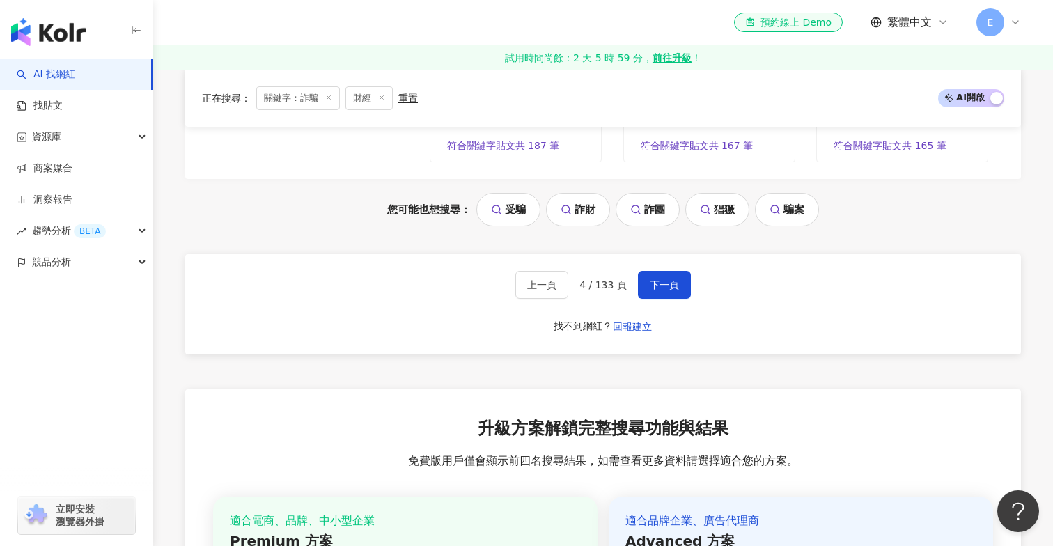
scroll to position [2813, 0]
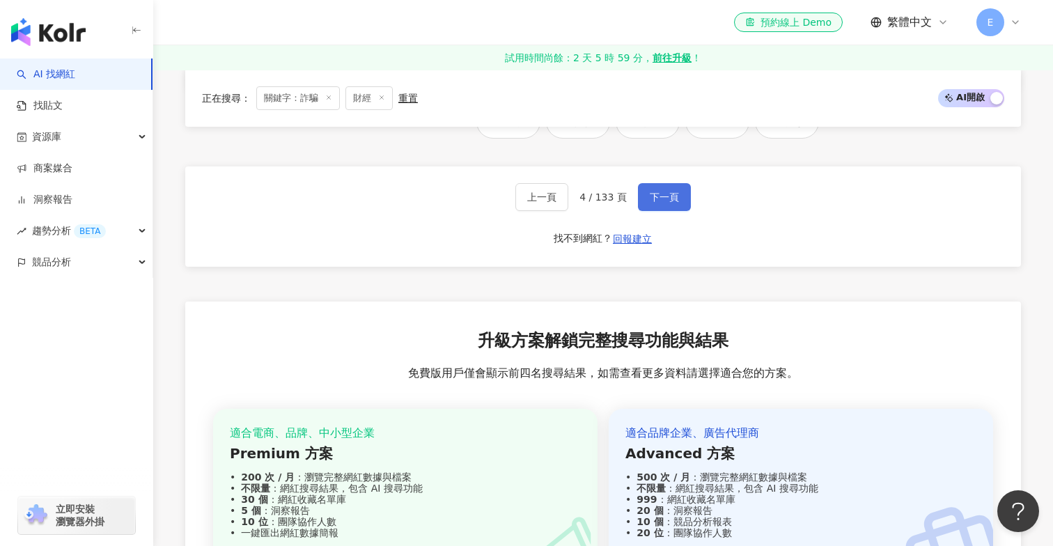
click at [661, 210] on button "下一頁" at bounding box center [664, 197] width 53 height 28
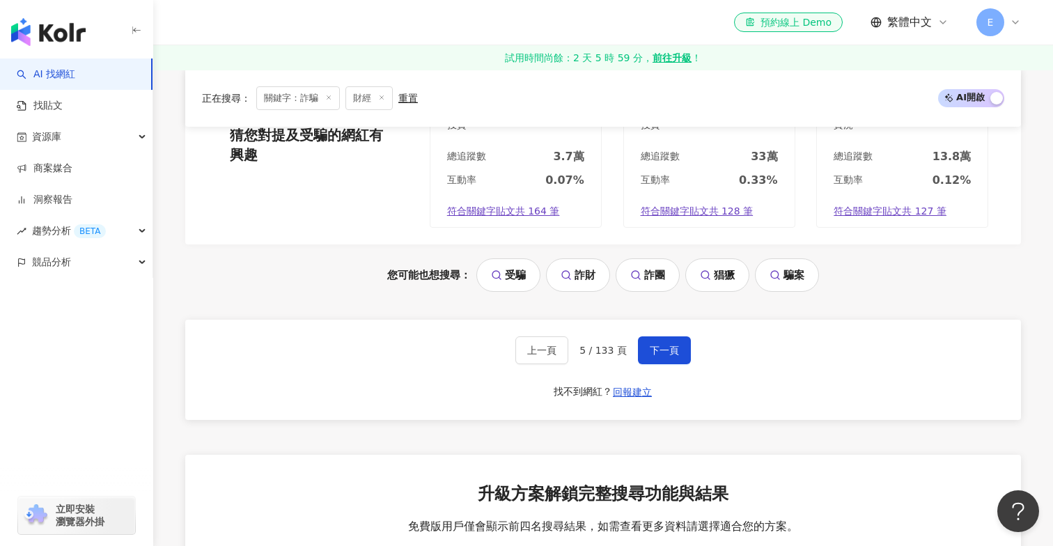
scroll to position [2541, 0]
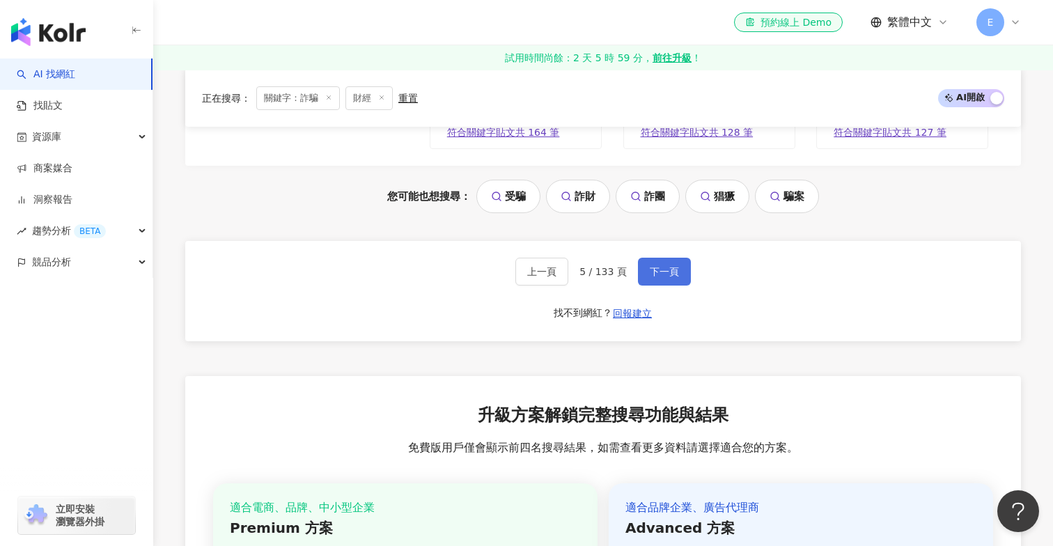
click at [672, 278] on button "下一頁" at bounding box center [664, 272] width 53 height 28
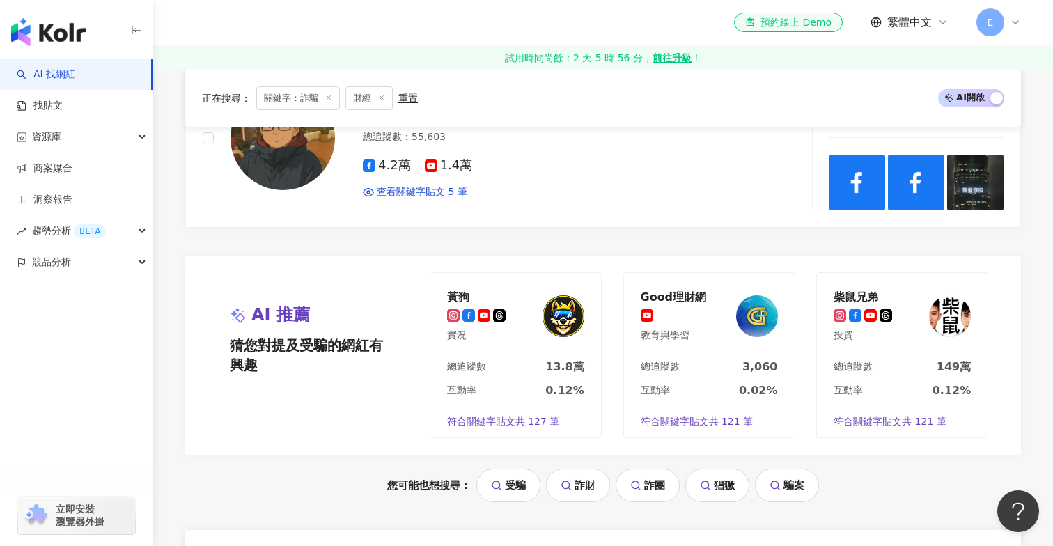
scroll to position [2652, 0]
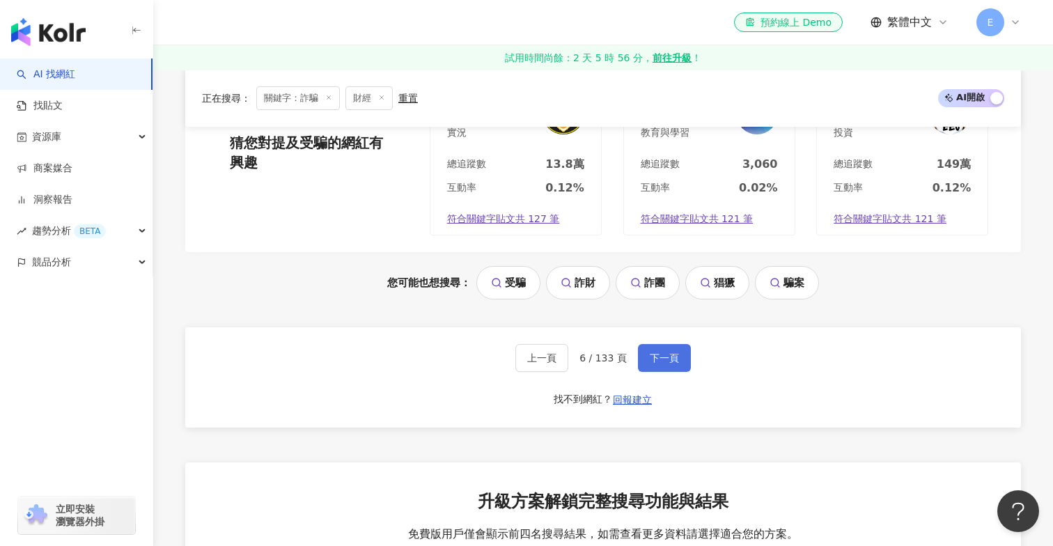
click at [657, 362] on span "下一頁" at bounding box center [664, 357] width 29 height 11
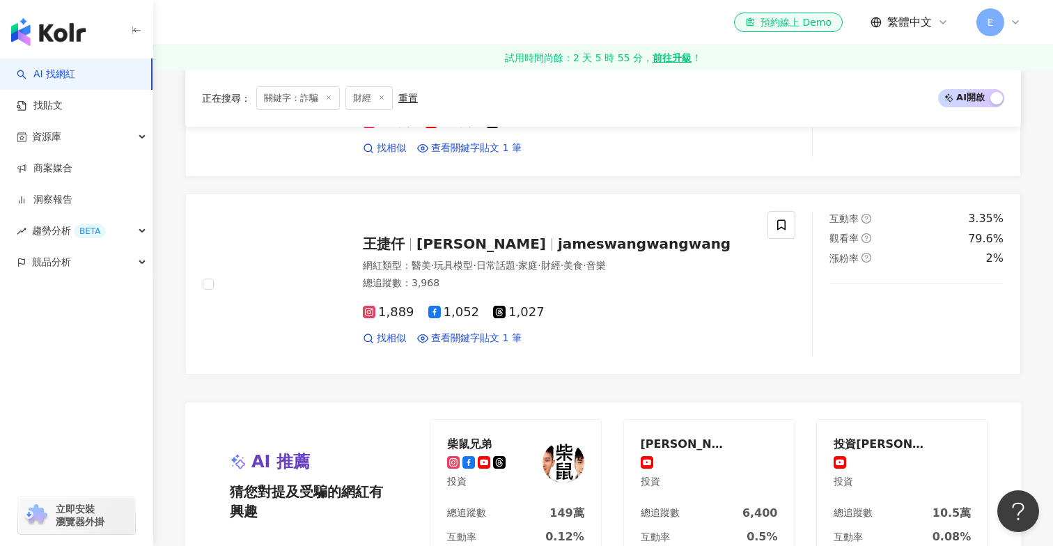
scroll to position [2606, 0]
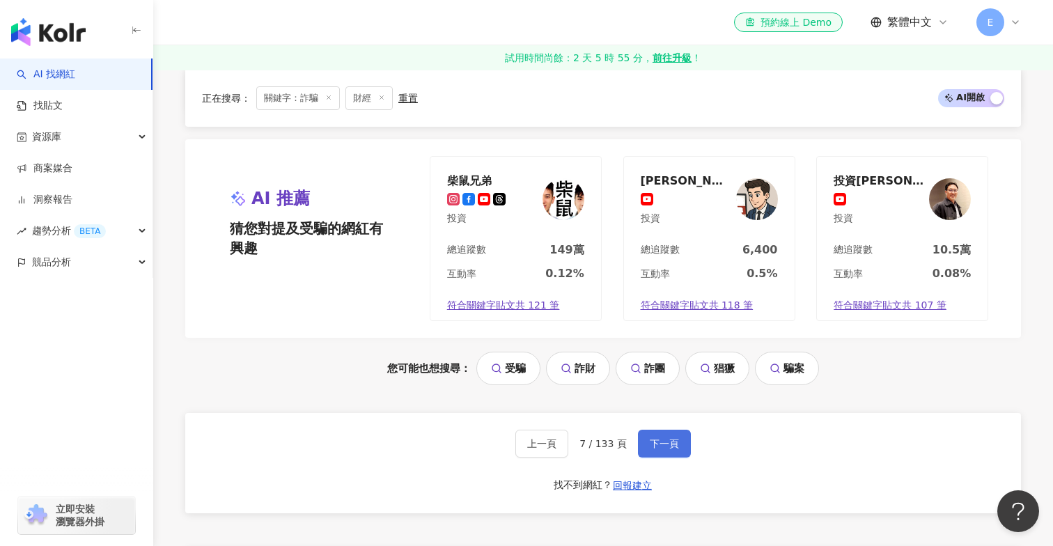
click at [667, 438] on span "下一頁" at bounding box center [664, 443] width 29 height 11
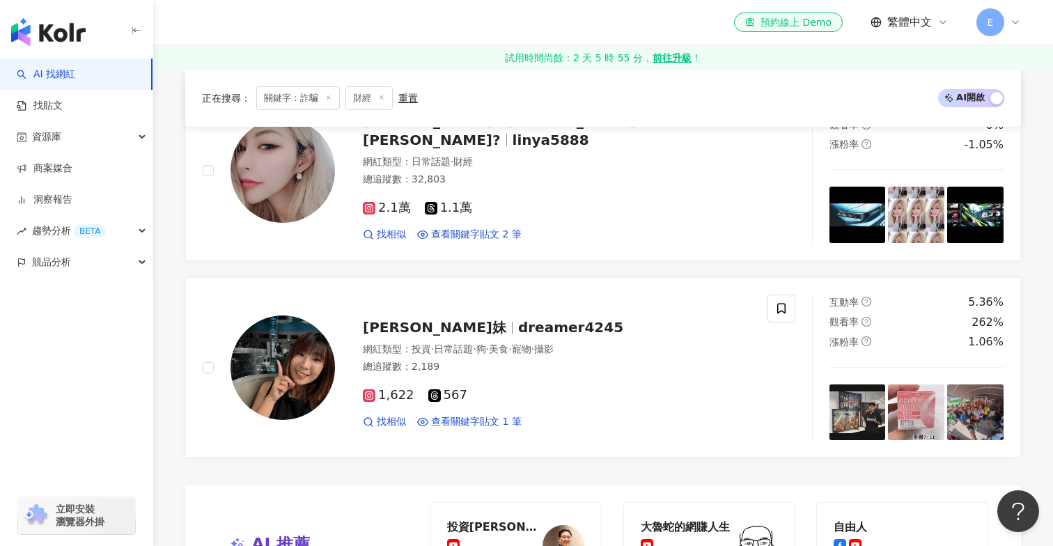
scroll to position [2519, 0]
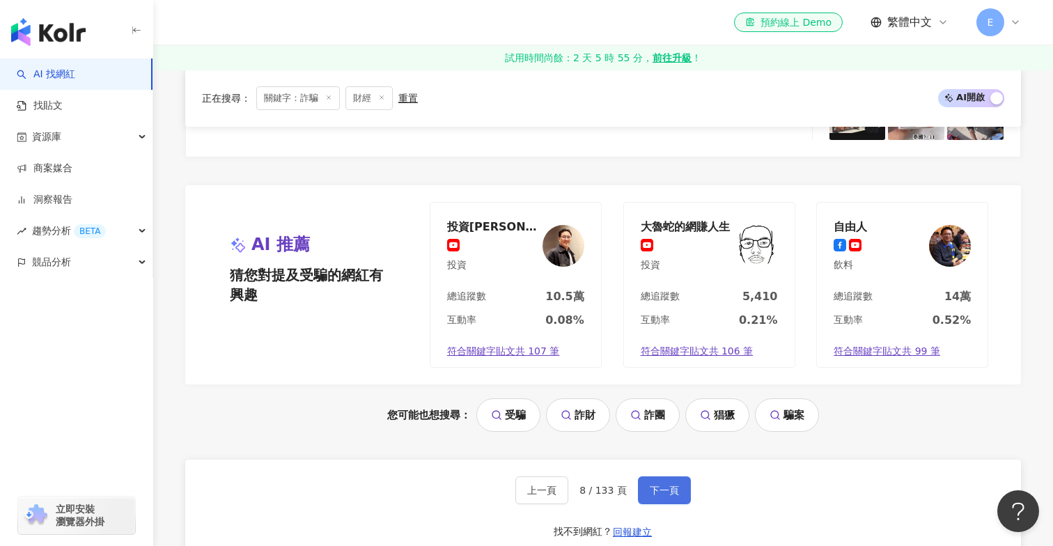
click at [674, 486] on span "下一頁" at bounding box center [664, 490] width 29 height 11
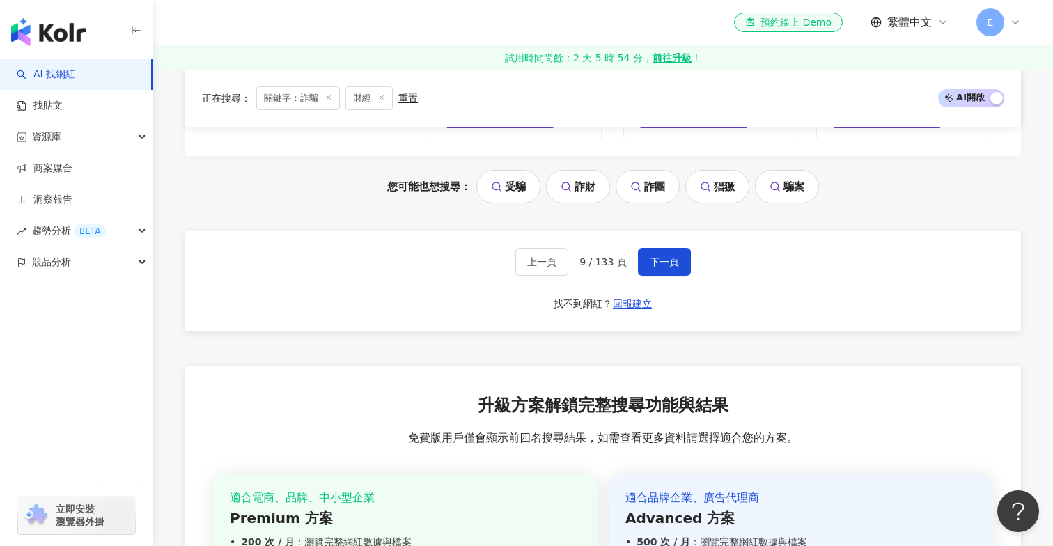
scroll to position [2868, 0]
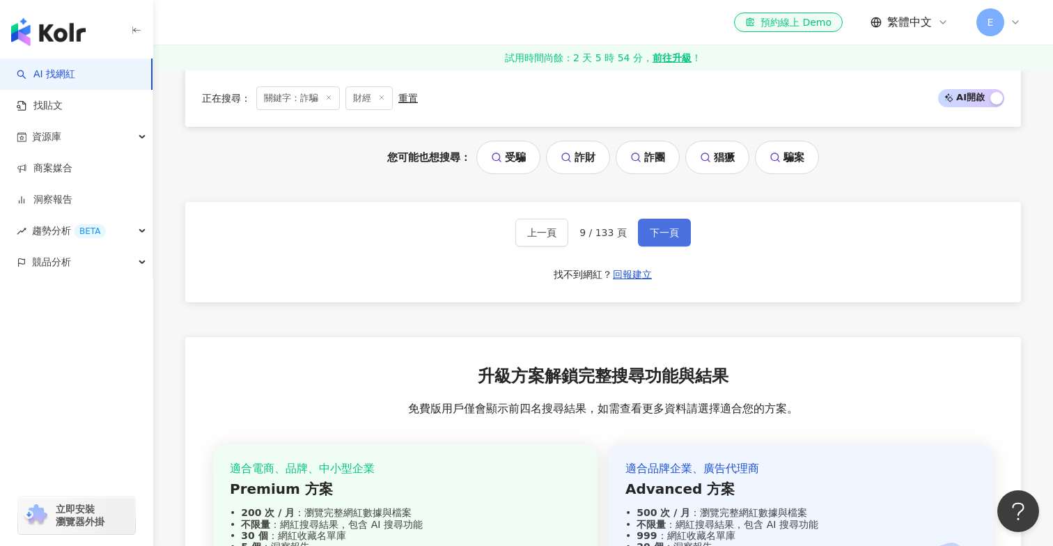
click at [650, 227] on span "下一頁" at bounding box center [664, 232] width 29 height 11
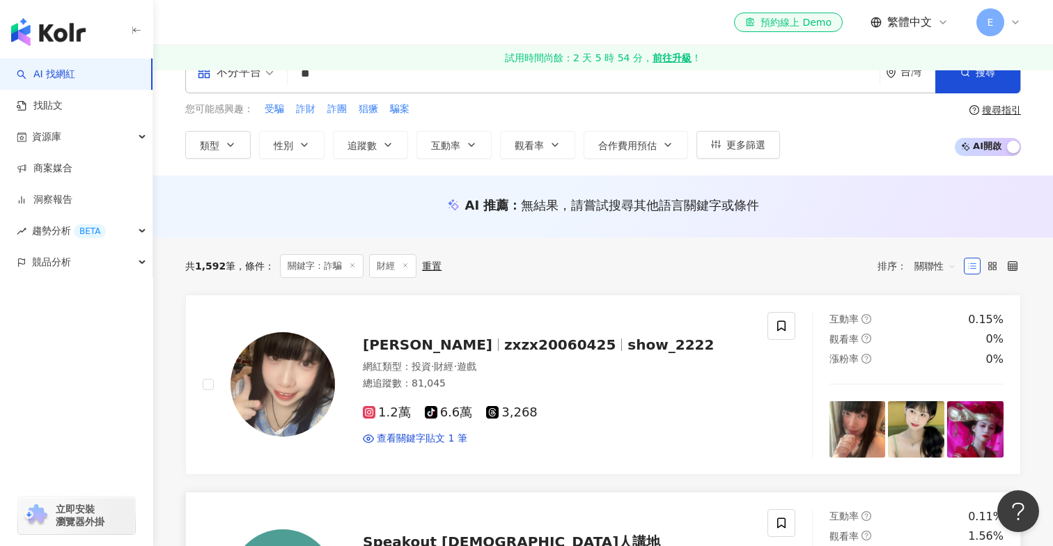
scroll to position [0, 0]
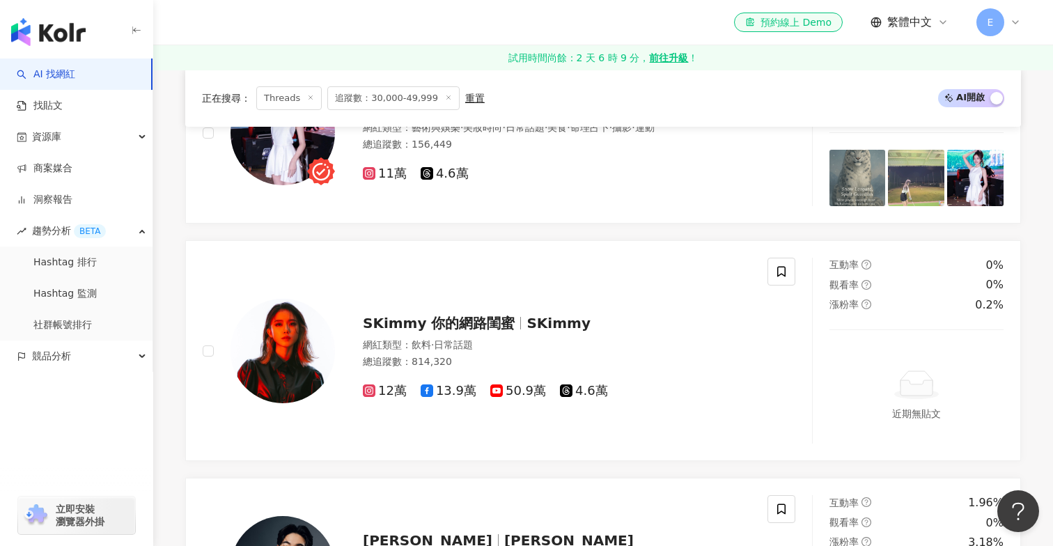
scroll to position [645, 0]
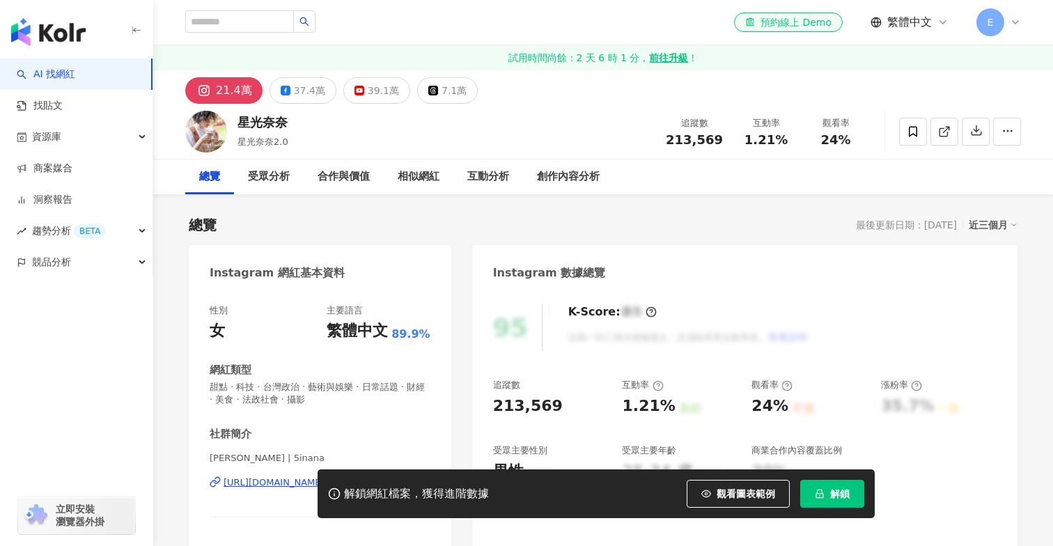
click at [447, 93] on div "7.1萬" at bounding box center [453, 90] width 25 height 19
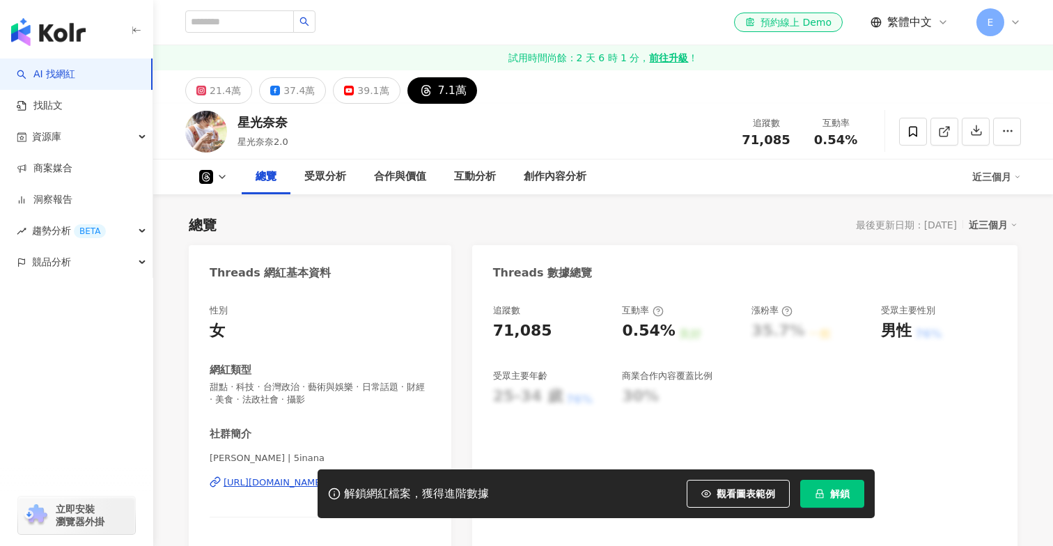
click at [324, 476] on div "https://www.threads.com/@5inana" at bounding box center [273, 482] width 101 height 13
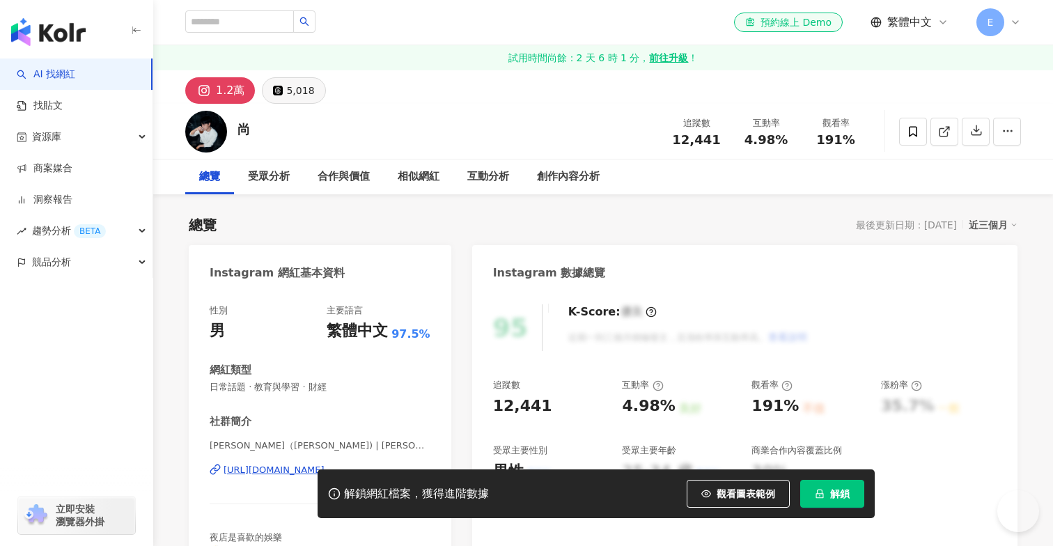
click at [288, 91] on div "5,018" at bounding box center [300, 90] width 28 height 19
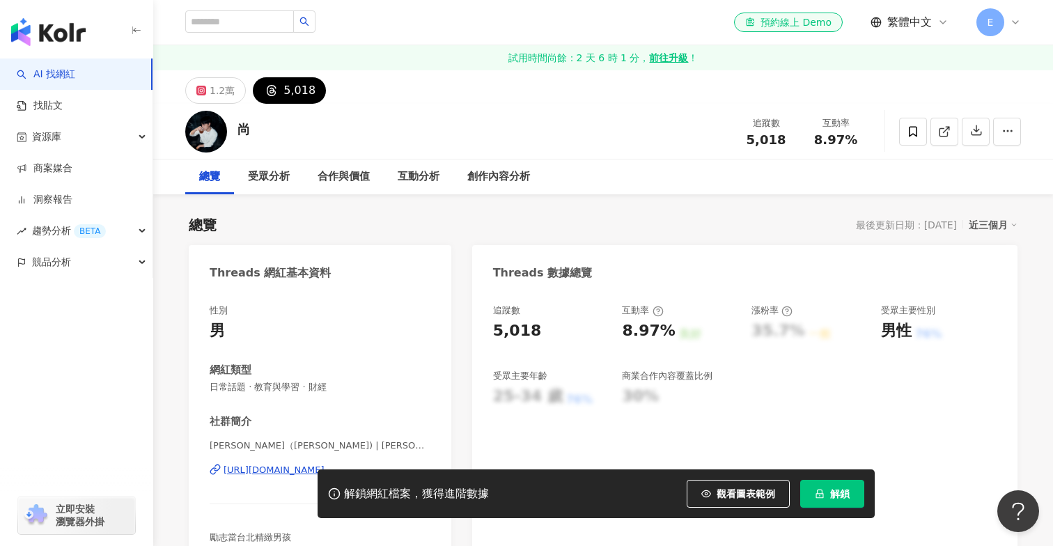
scroll to position [84, 0]
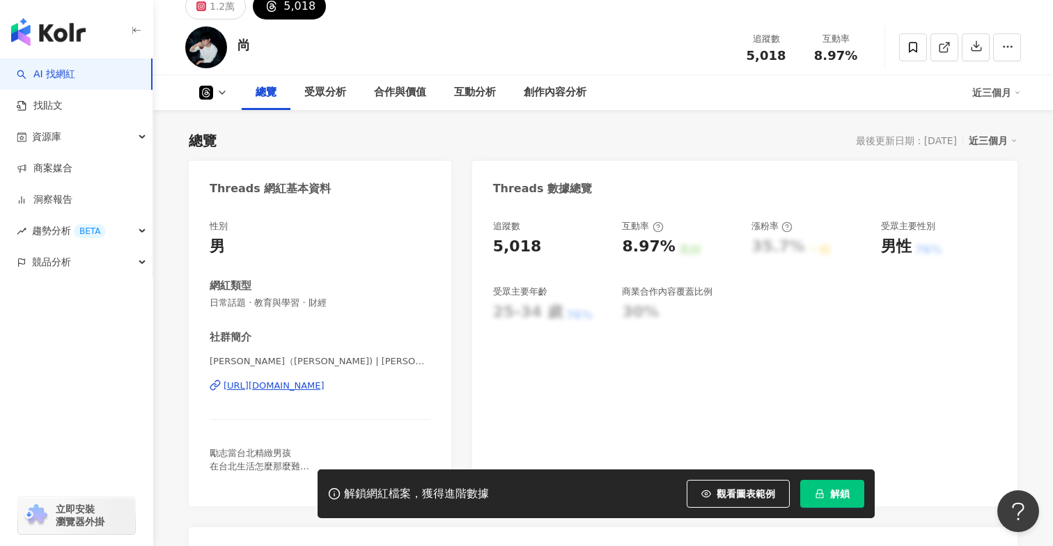
click at [269, 381] on div "https://www.threads.com/@shaosuan" at bounding box center [273, 385] width 101 height 13
